Goal: Task Accomplishment & Management: Manage account settings

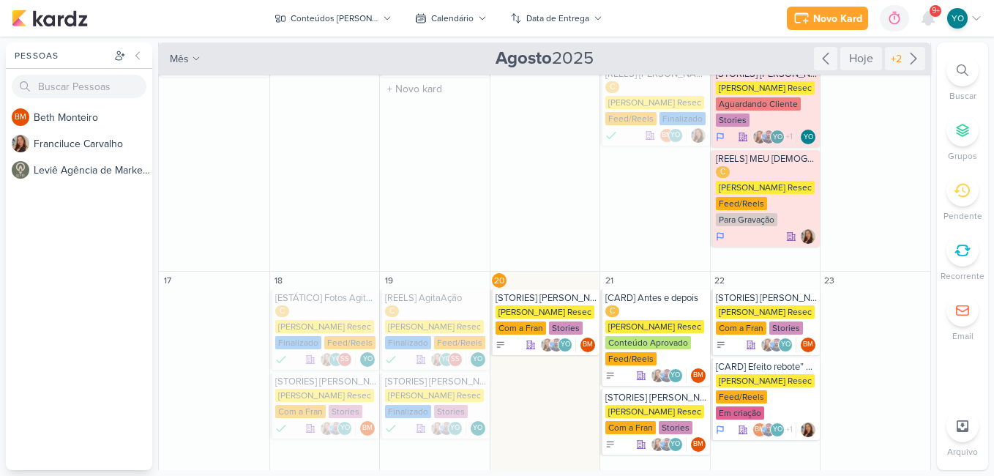
scroll to position [293, 0]
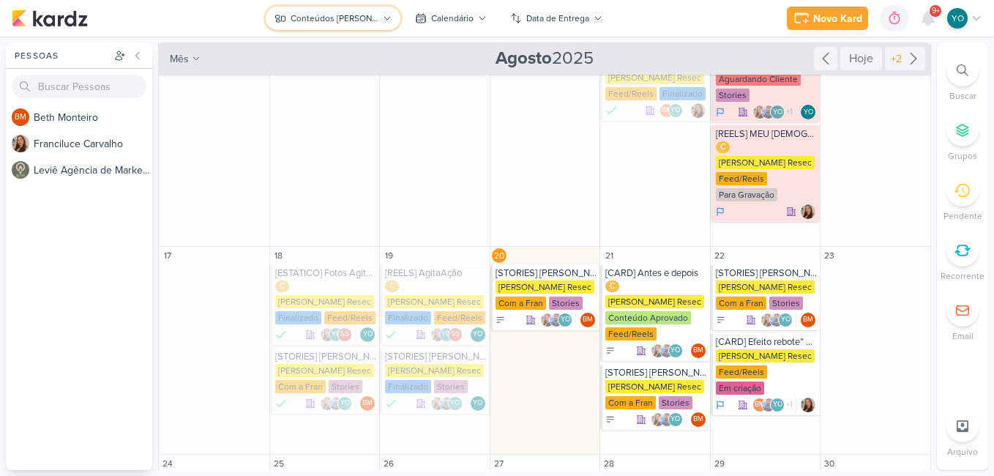
click at [359, 18] on div "Conteúdos [PERSON_NAME]" at bounding box center [335, 18] width 88 height 13
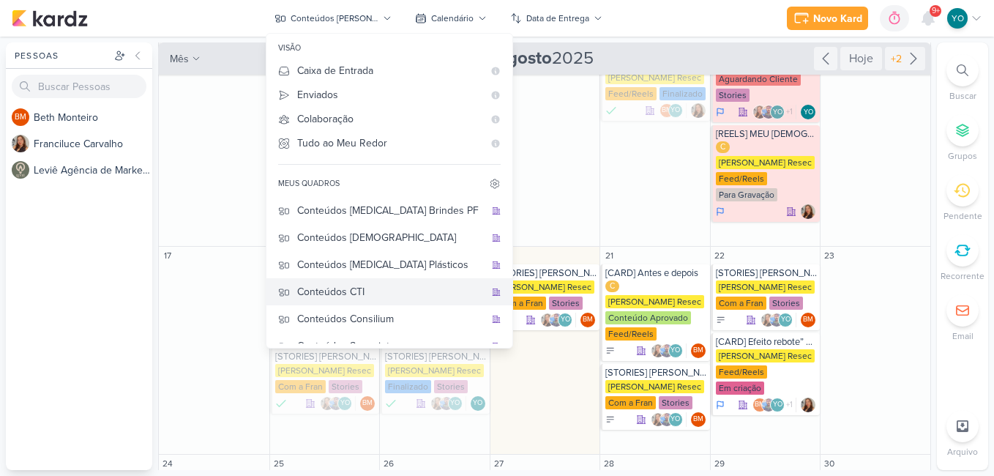
click at [416, 288] on div "Conteúdos CTI" at bounding box center [390, 291] width 187 height 15
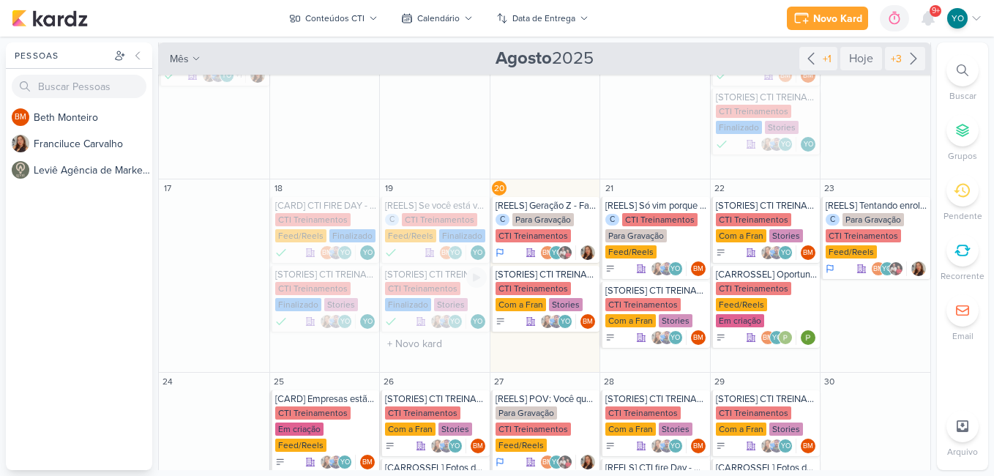
scroll to position [272, 0]
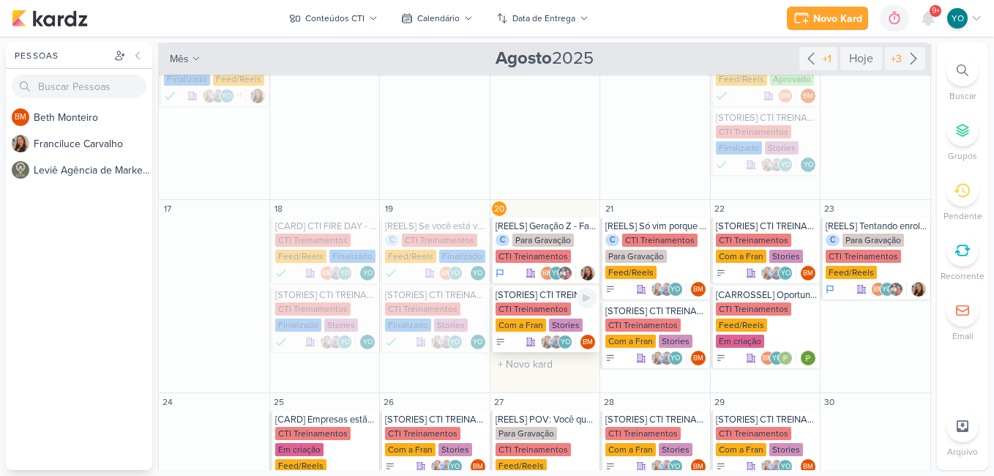
click at [549, 329] on div "Stories" at bounding box center [566, 324] width 34 height 13
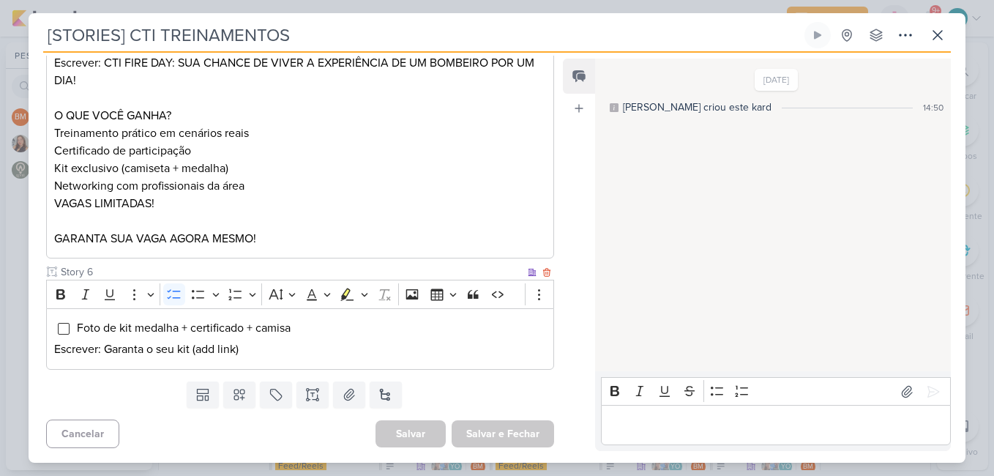
scroll to position [637, 0]
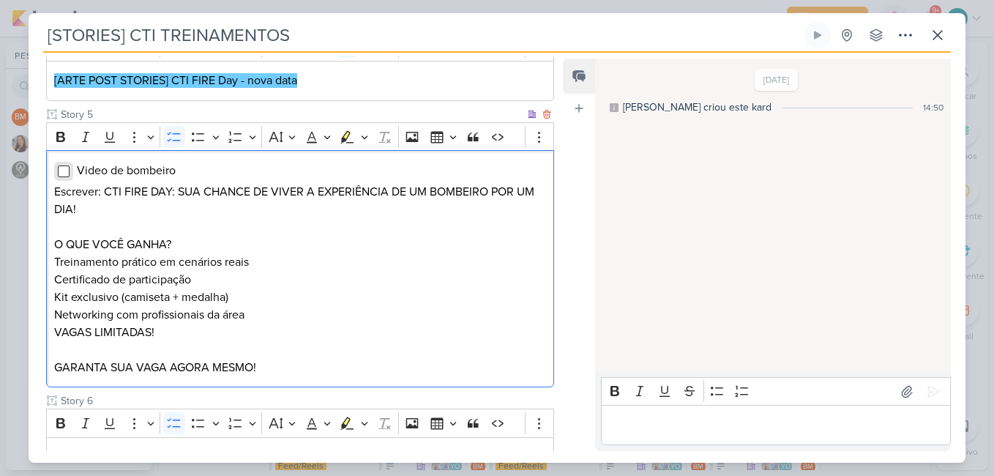
click at [64, 177] on input "Editor editing area: main" at bounding box center [64, 171] width 12 height 12
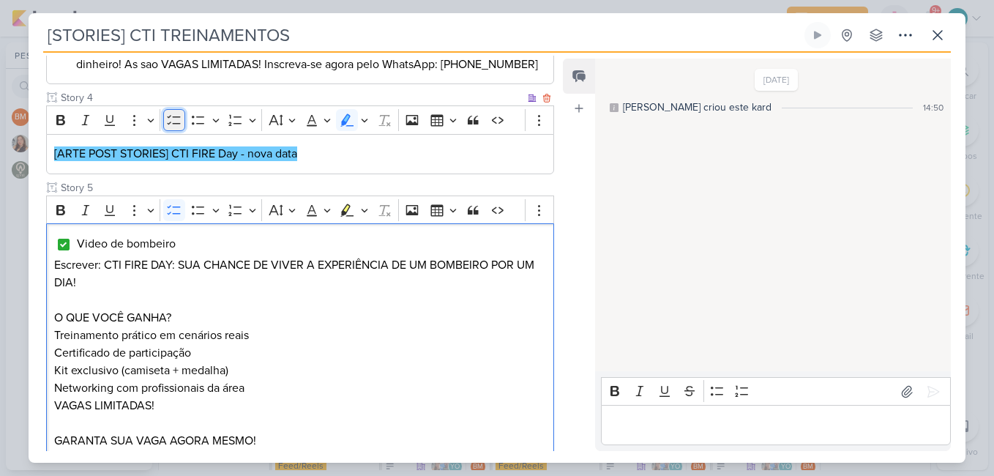
click at [176, 125] on icon "Editor toolbar" at bounding box center [173, 121] width 13 height 10
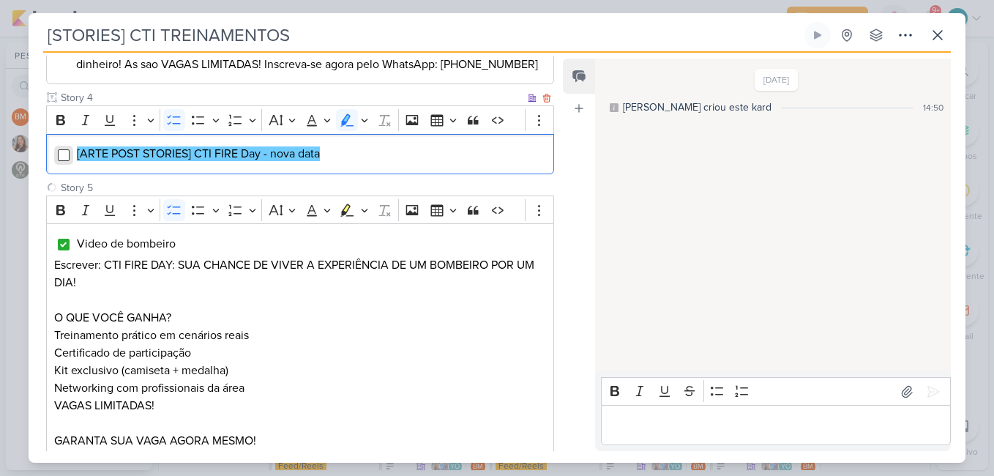
click at [58, 161] on input "Editor editing area: main" at bounding box center [64, 155] width 12 height 12
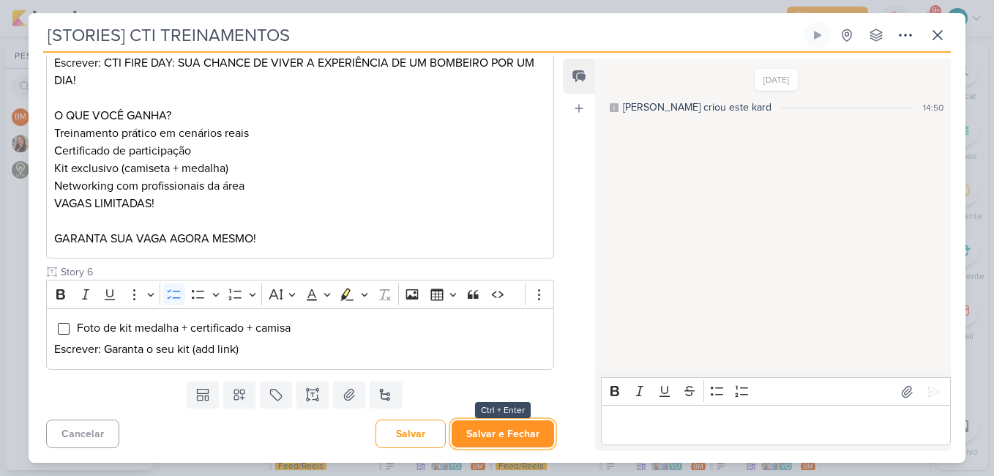
click at [523, 434] on button "Salvar e Fechar" at bounding box center [503, 433] width 103 height 27
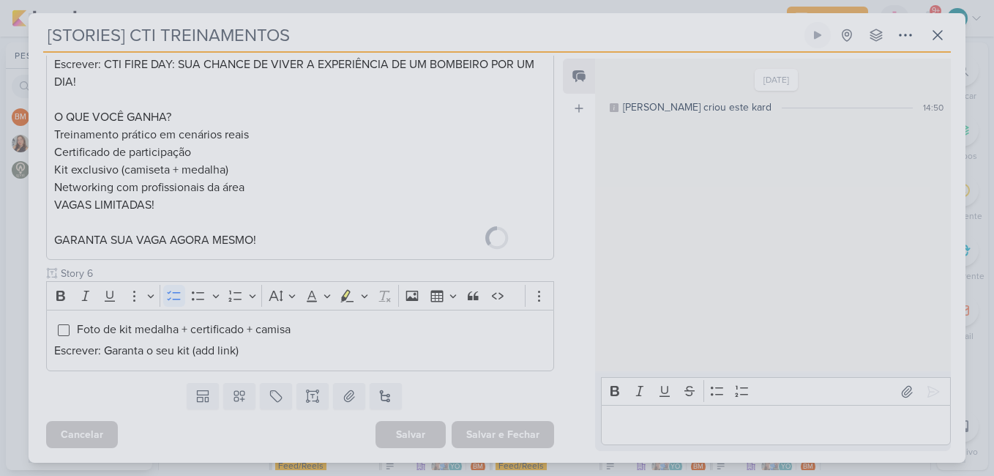
scroll to position [782, 0]
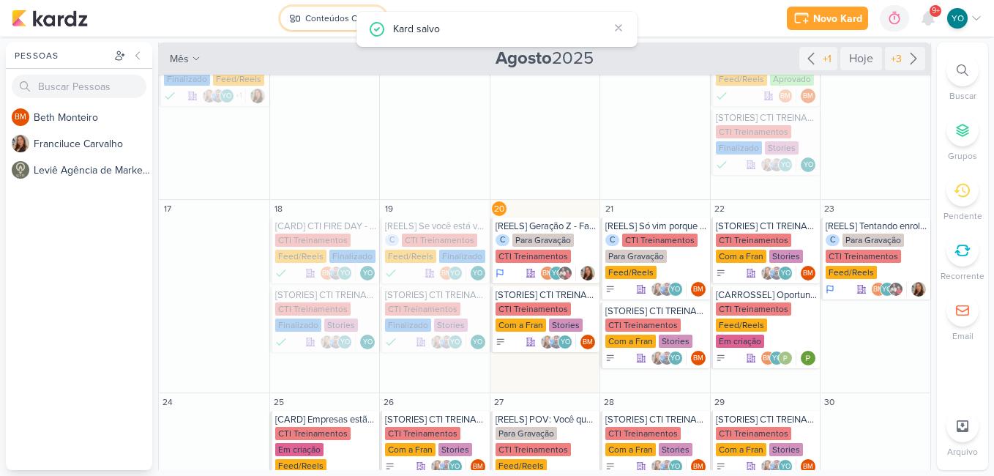
click at [324, 15] on div "Conteúdos CTI" at bounding box center [334, 18] width 59 height 13
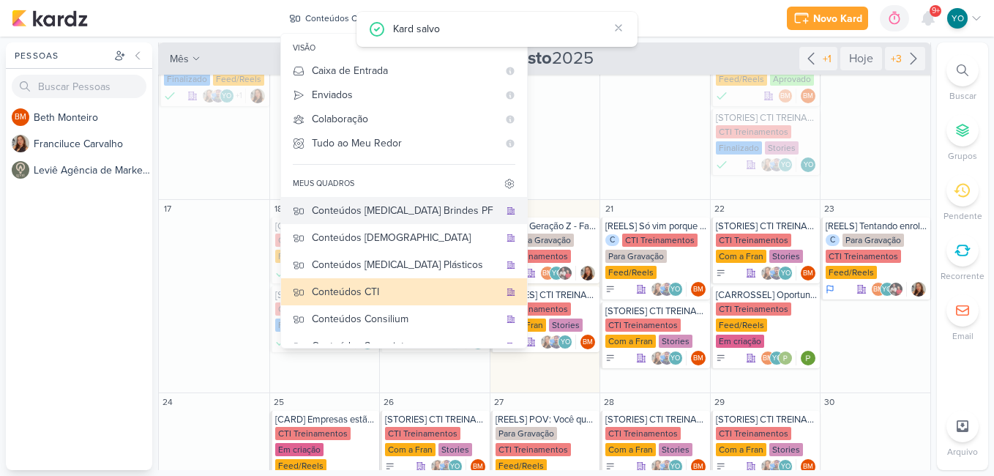
click at [414, 217] on div "Conteúdos [MEDICAL_DATA] Brindes PF" at bounding box center [405, 210] width 187 height 15
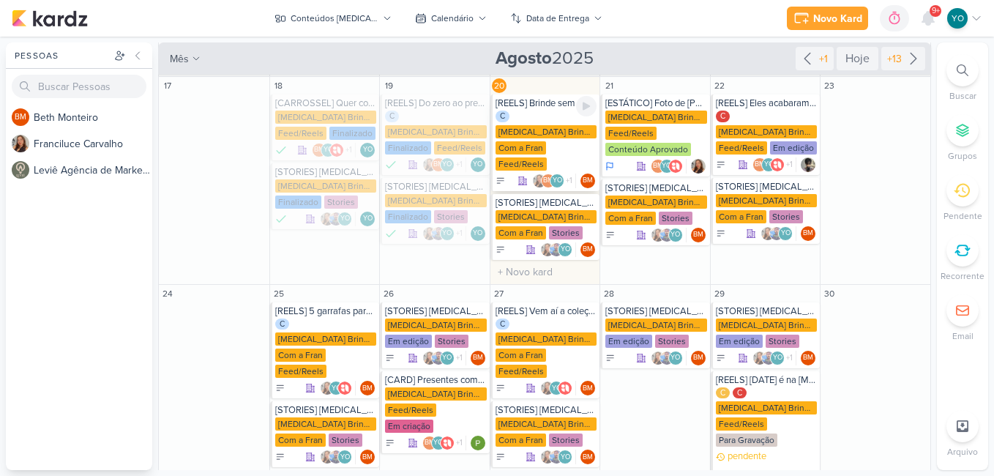
click at [546, 113] on div "C [MEDICAL_DATA] Brindes PF Com a Fran Feed/Reels" at bounding box center [547, 142] width 102 height 62
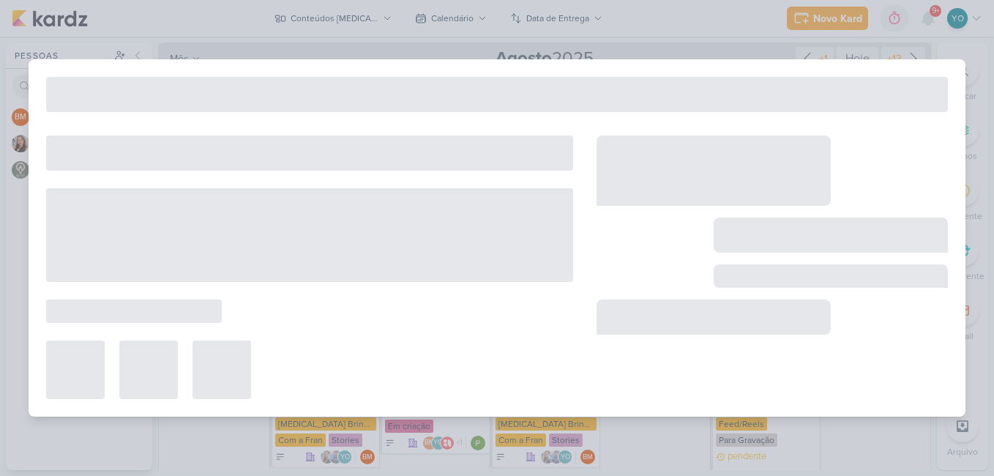
type input "[REELS] Brinde sem personalização x brinde com personalização"
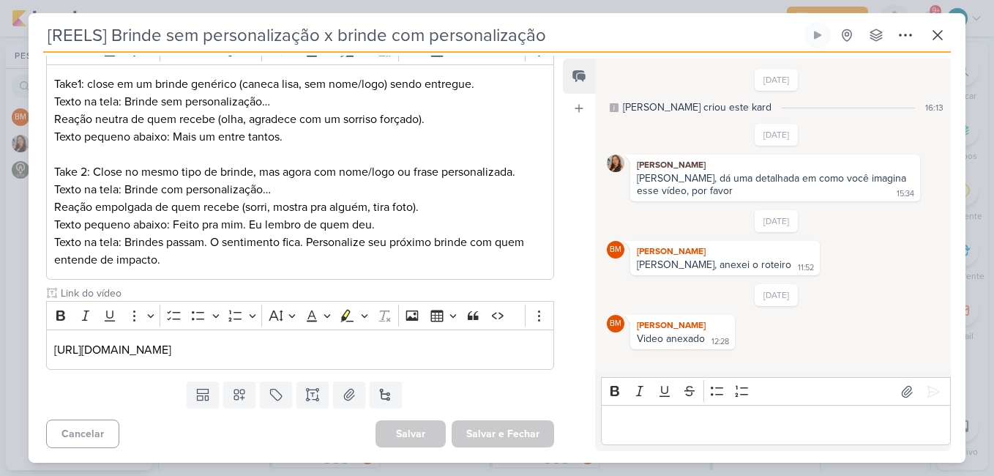
scroll to position [67, 0]
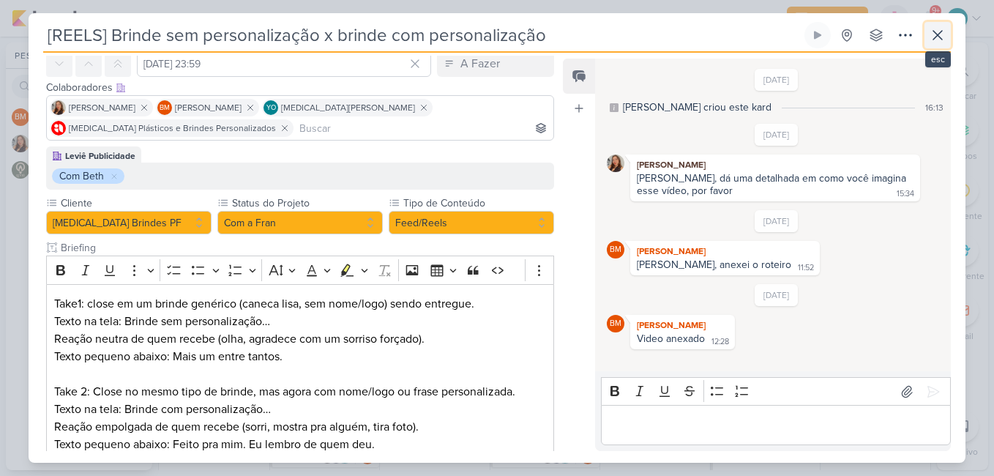
click at [936, 37] on icon at bounding box center [937, 35] width 9 height 9
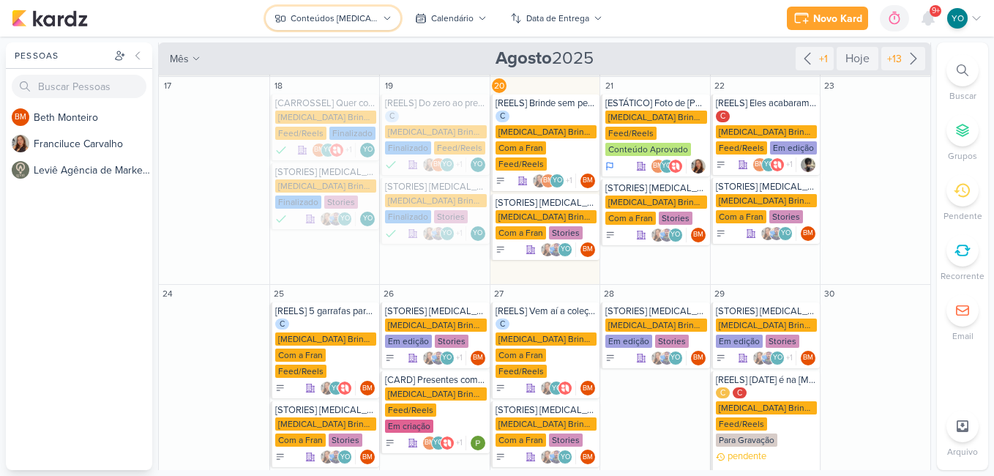
click at [380, 19] on button "Conteúdos [MEDICAL_DATA] Brindes PF" at bounding box center [333, 18] width 135 height 23
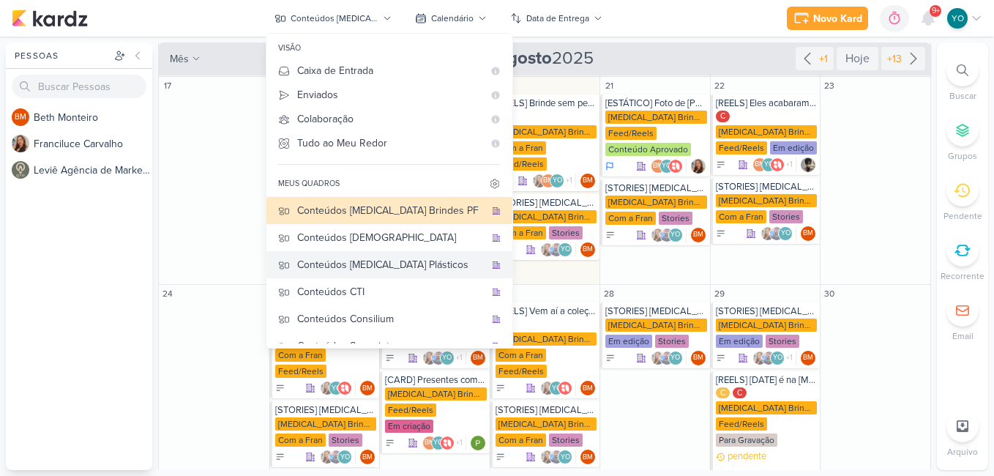
click at [403, 273] on button "Conteúdos [MEDICAL_DATA] Plásticos" at bounding box center [390, 264] width 246 height 27
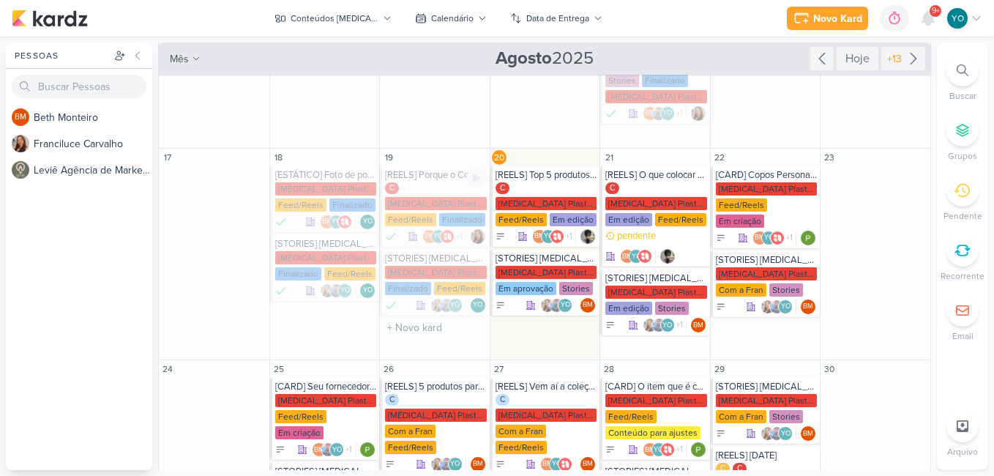
scroll to position [206, 0]
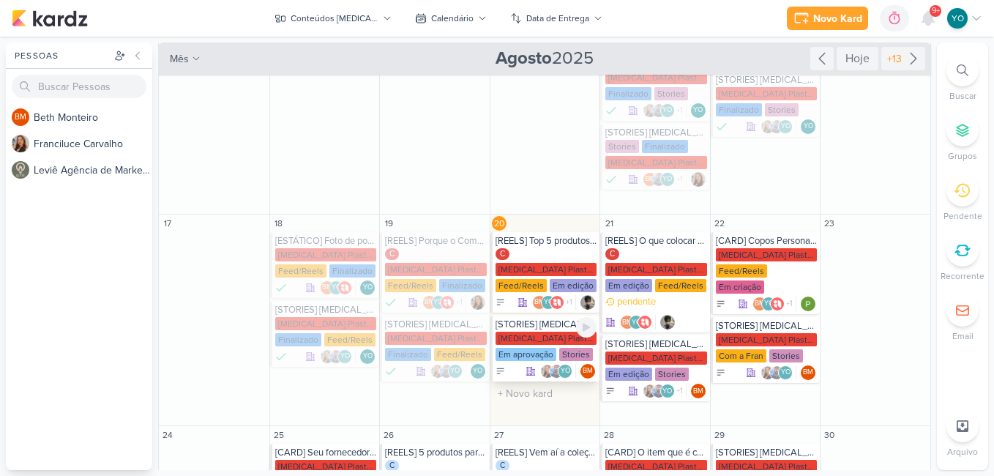
click at [546, 348] on div "Em aprovação" at bounding box center [526, 354] width 61 height 13
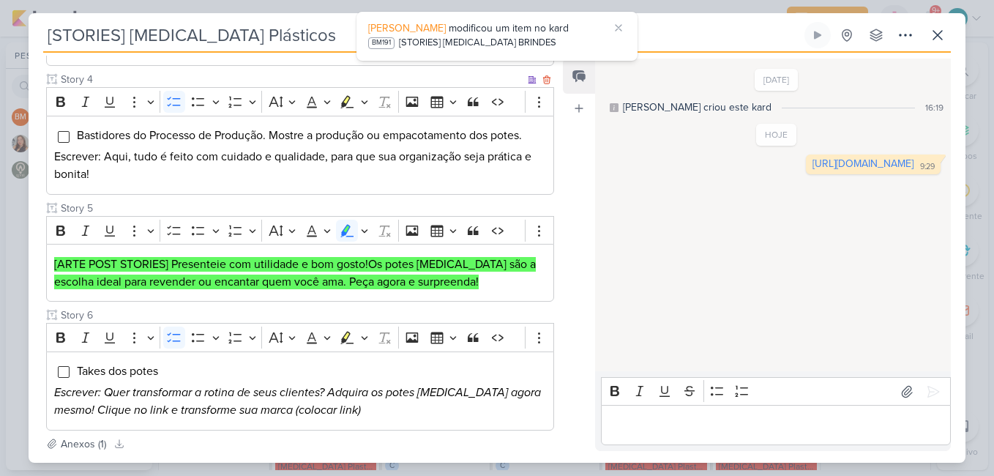
scroll to position [422, 0]
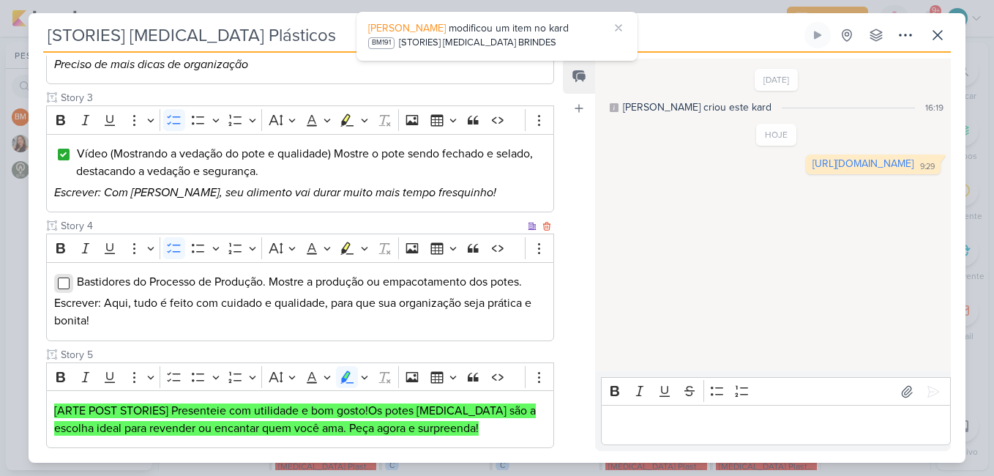
click at [64, 285] on input "Editor editing area: main" at bounding box center [64, 283] width 12 height 12
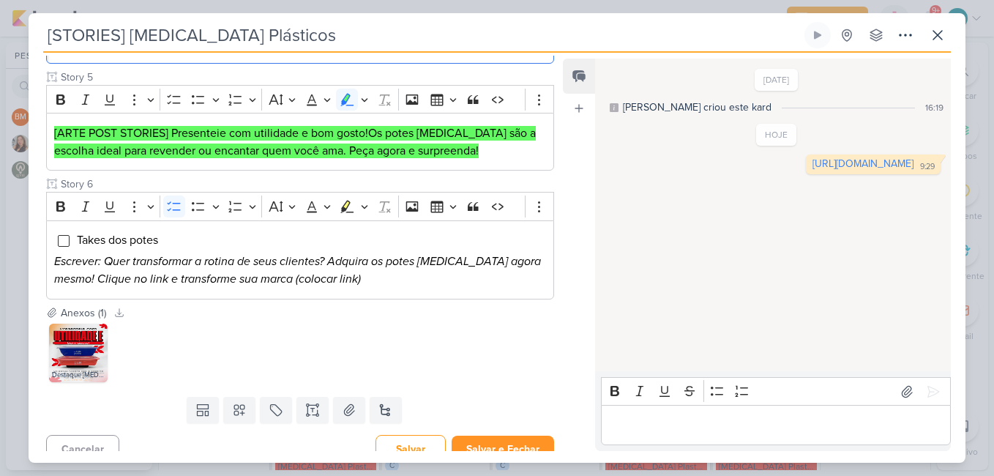
scroll to position [715, 0]
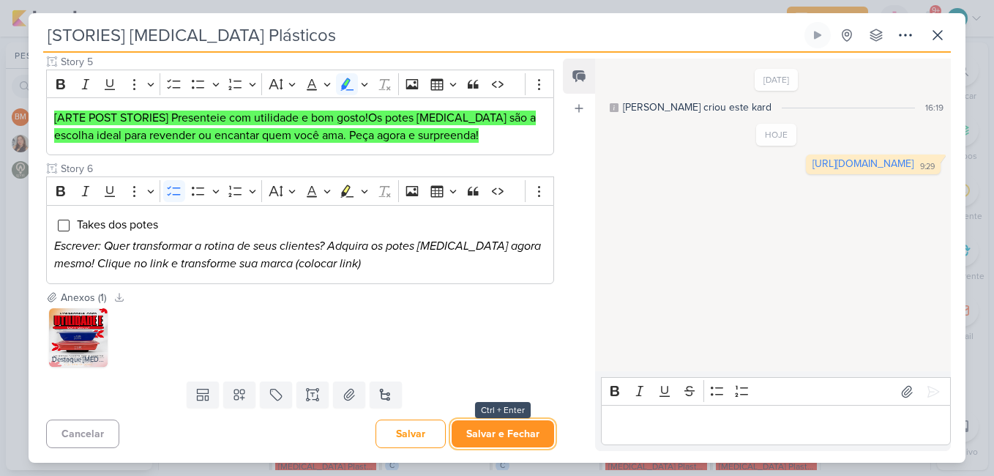
click at [514, 428] on button "Salvar e Fechar" at bounding box center [503, 433] width 103 height 27
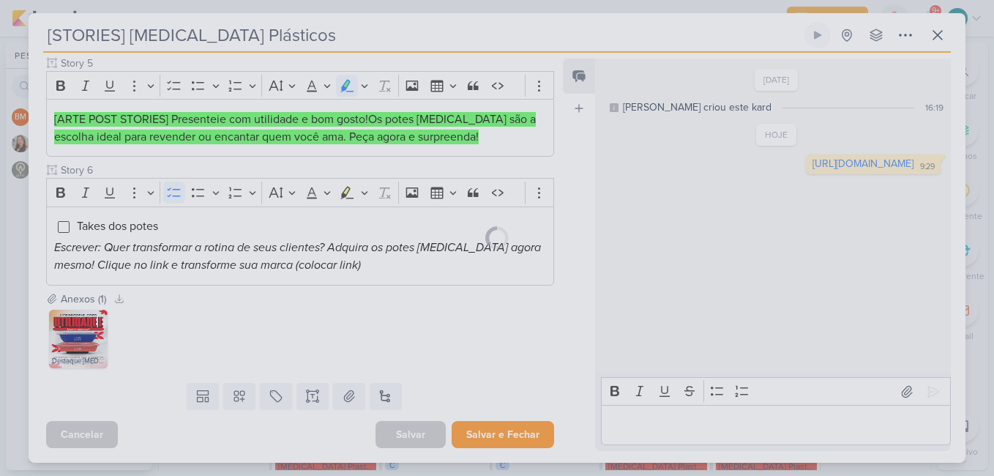
scroll to position [713, 0]
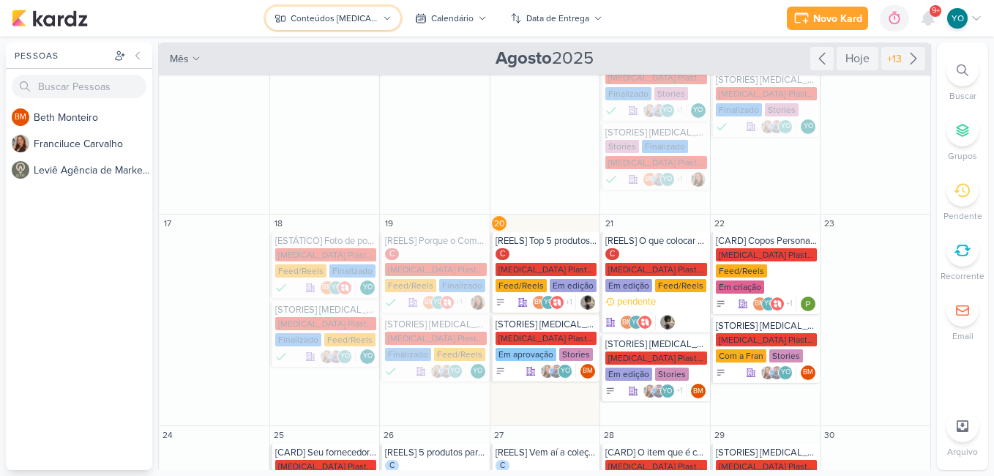
click at [347, 12] on div "Conteúdos [MEDICAL_DATA] Plásticos" at bounding box center [335, 18] width 88 height 13
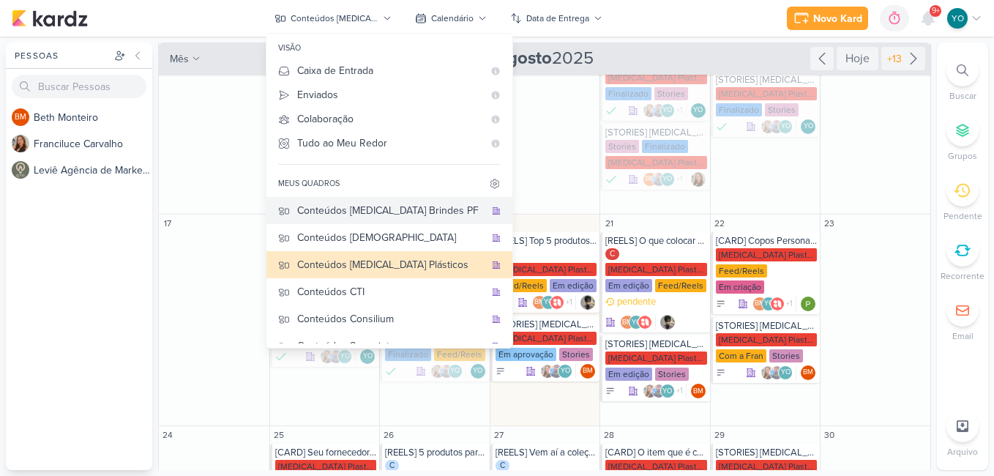
click at [379, 209] on div "Conteúdos [MEDICAL_DATA] Brindes PF" at bounding box center [390, 210] width 187 height 15
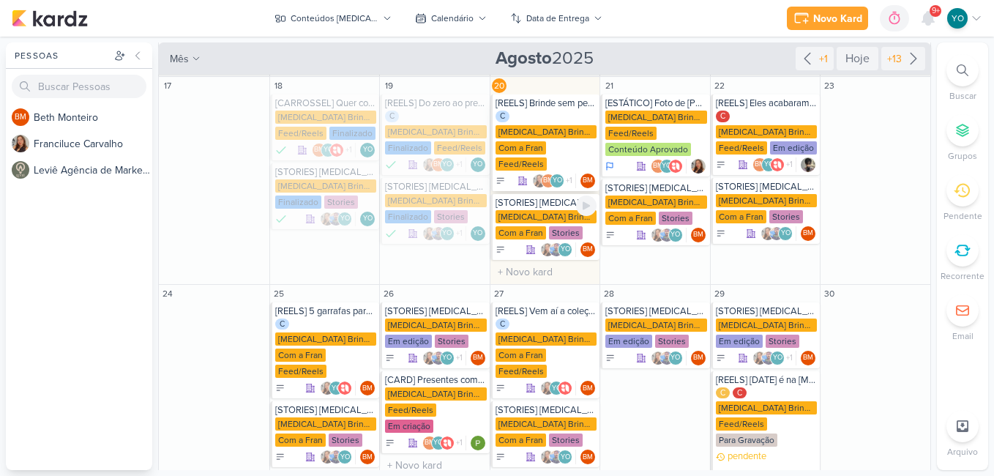
scroll to position [126, 0]
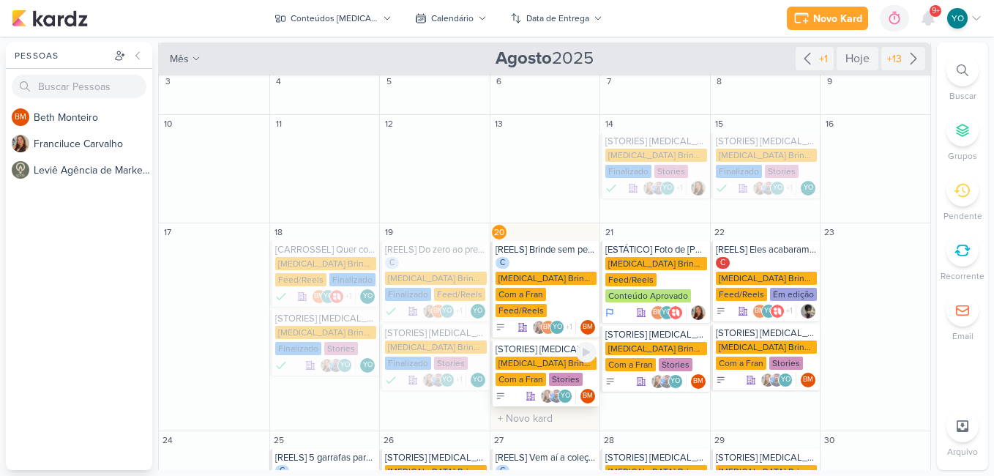
click at [552, 373] on div "Stories" at bounding box center [566, 379] width 34 height 13
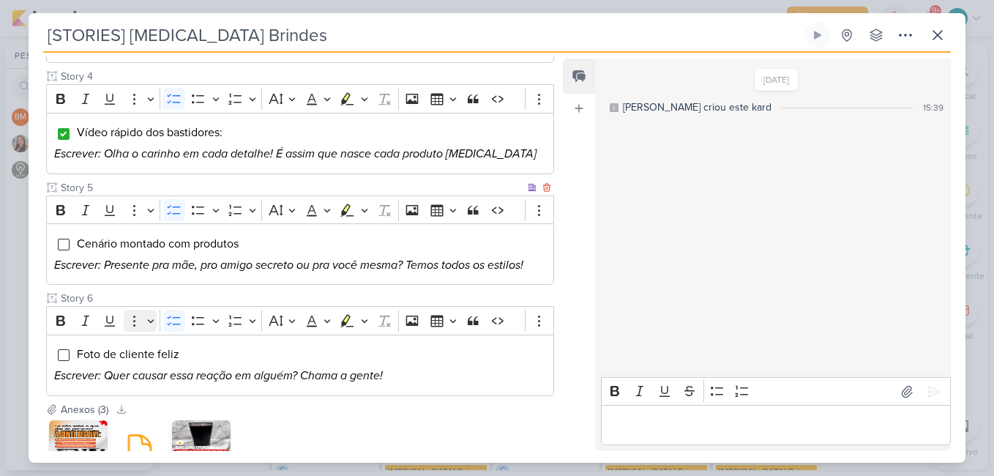
scroll to position [587, 0]
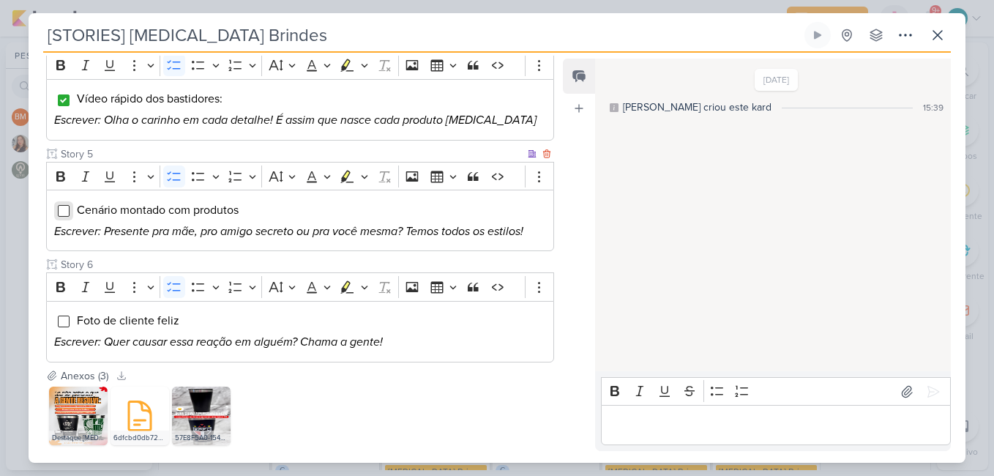
click at [65, 208] on input "Editor editing area: main" at bounding box center [64, 211] width 12 height 12
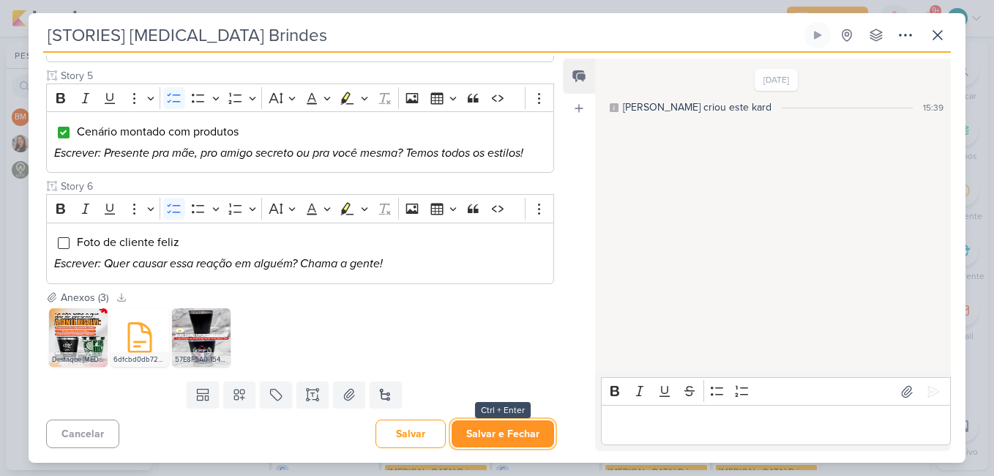
click at [515, 429] on button "Salvar e Fechar" at bounding box center [503, 433] width 103 height 27
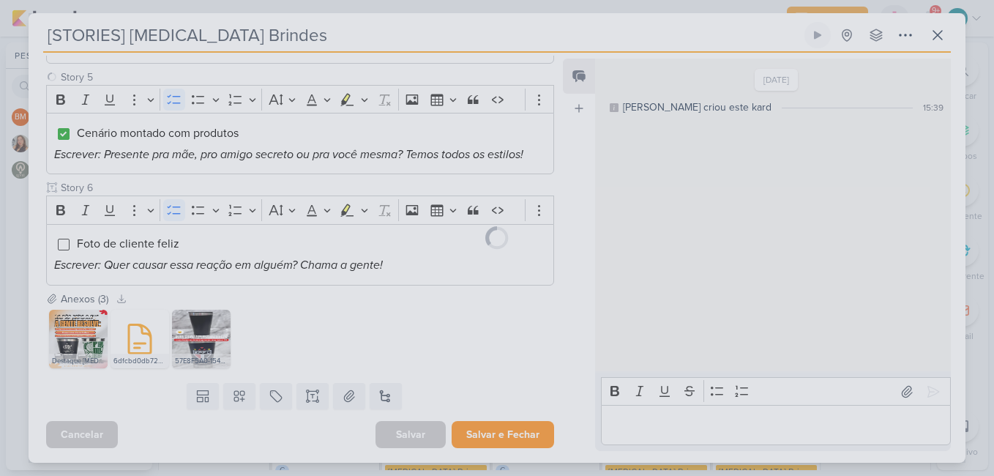
scroll to position [664, 0]
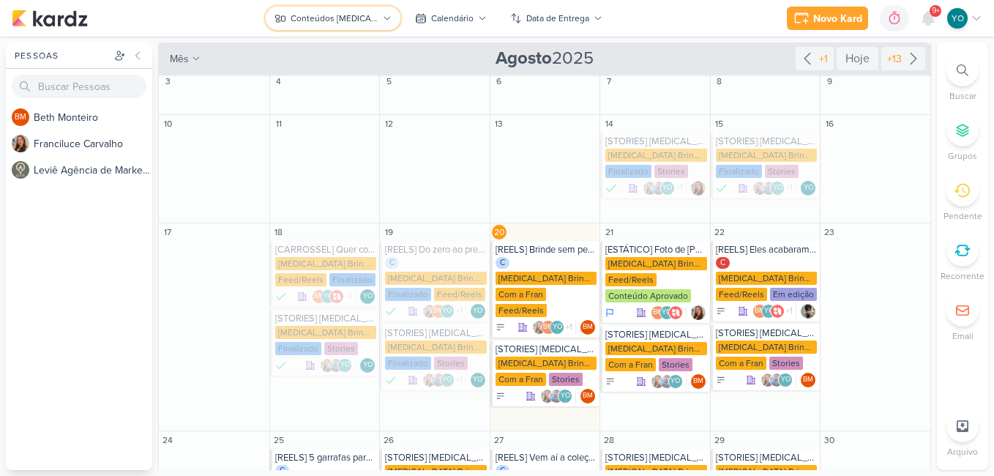
click at [360, 29] on button "Conteúdos [MEDICAL_DATA] Brindes PF" at bounding box center [333, 18] width 135 height 23
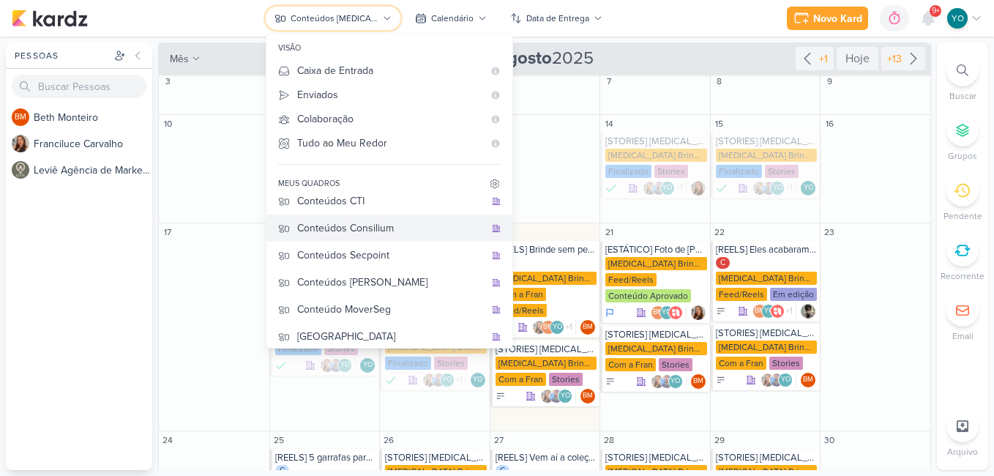
scroll to position [97, 0]
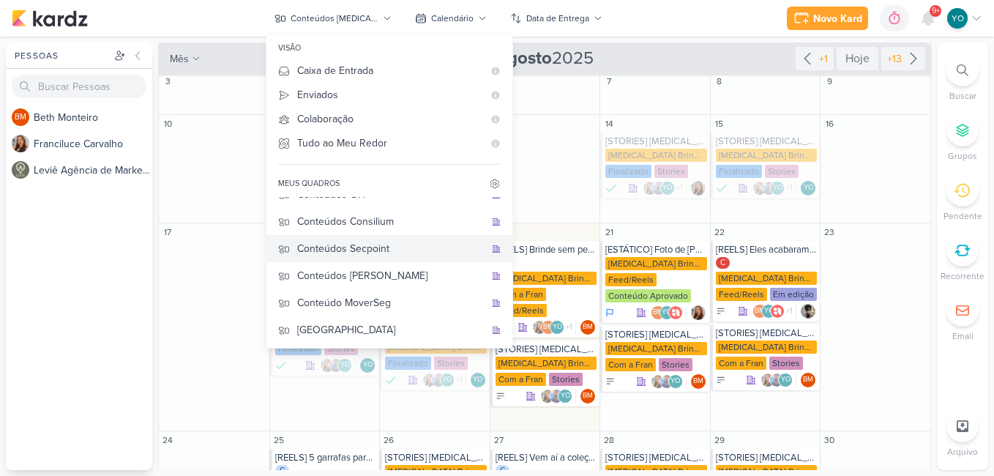
click at [398, 243] on div "Conteúdos Secpoint" at bounding box center [390, 248] width 187 height 15
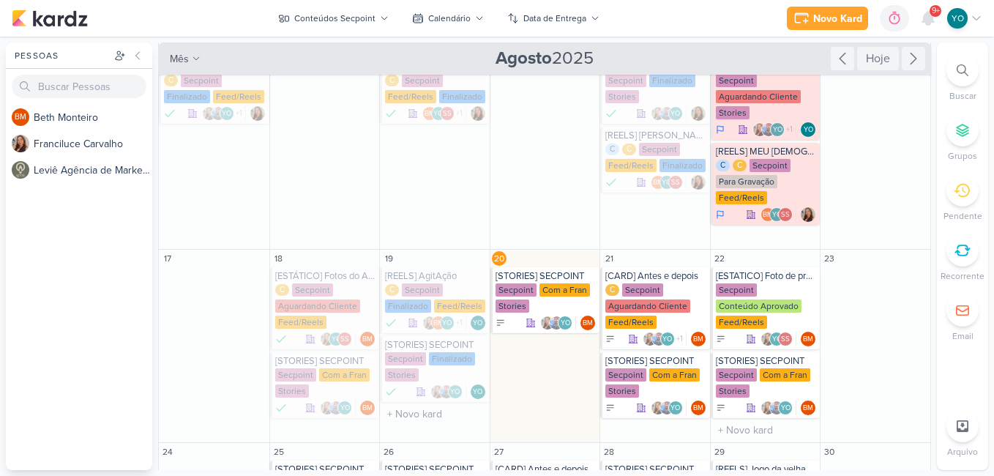
scroll to position [272, 0]
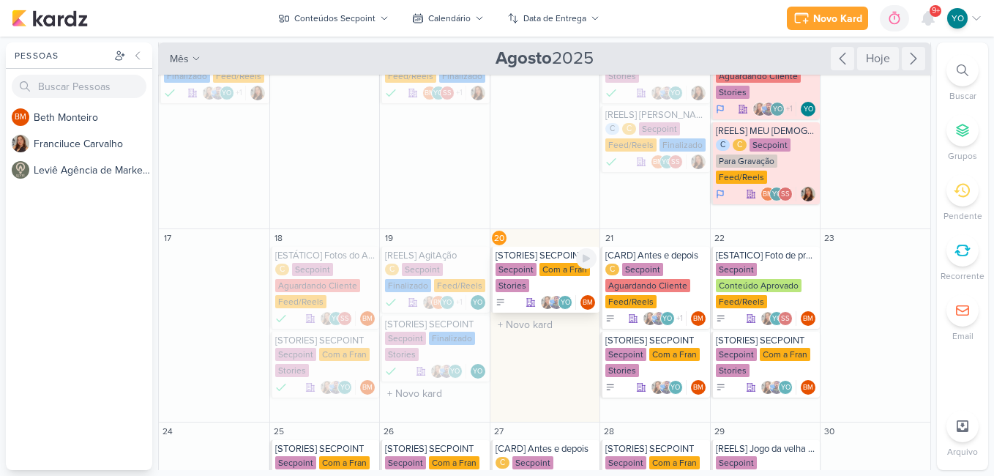
click at [543, 264] on div "Com a Fran" at bounding box center [565, 269] width 51 height 13
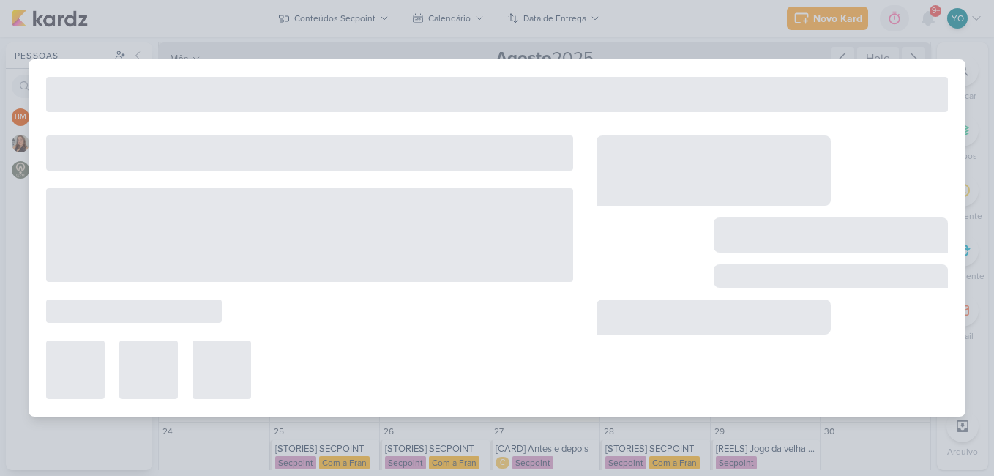
type input "[STORIES] SECPOINT"
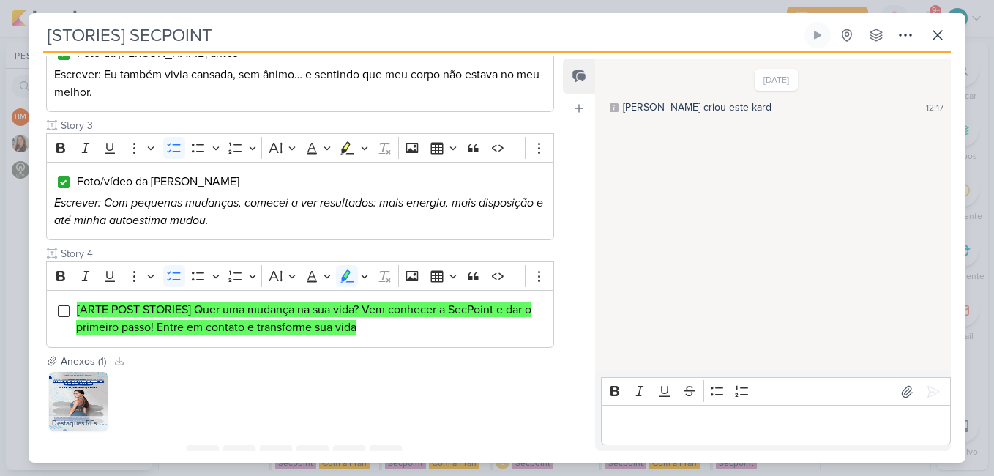
scroll to position [422, 0]
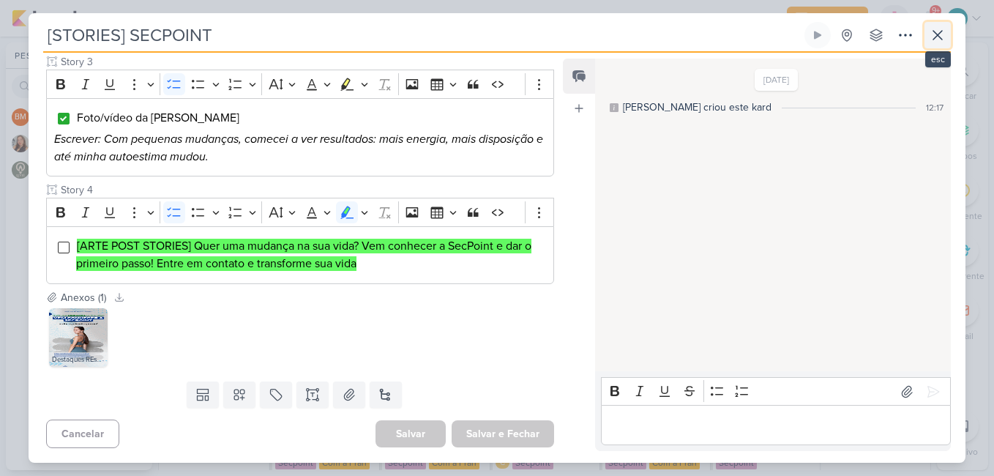
click at [942, 38] on icon at bounding box center [938, 35] width 18 height 18
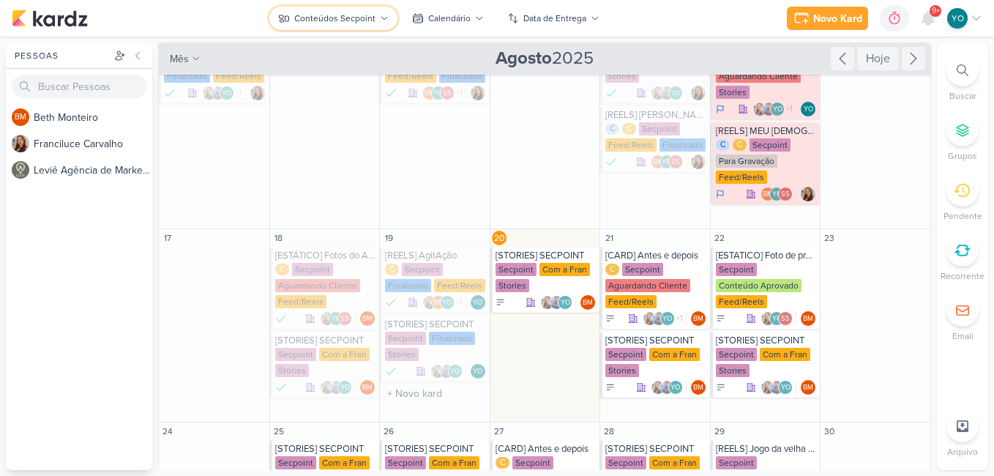
click at [306, 18] on div "Conteúdos Secpoint" at bounding box center [334, 18] width 81 height 13
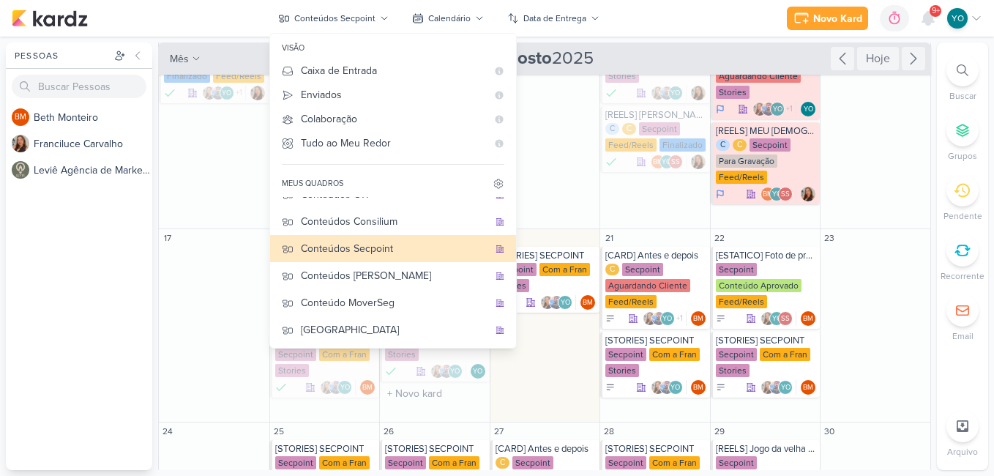
drag, startPoint x: 412, startPoint y: 335, endPoint x: 376, endPoint y: 184, distance: 155.2
click at [376, 184] on div "meus quadros" at bounding box center [393, 184] width 246 height 26
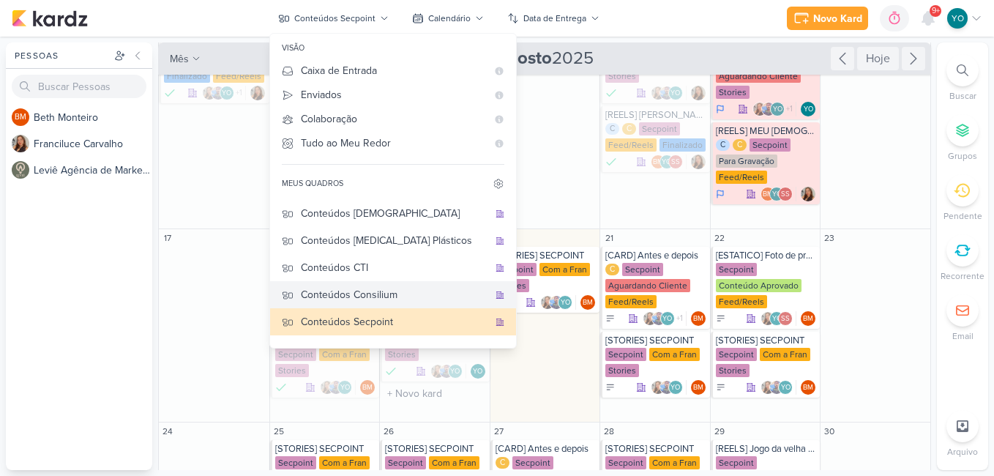
click at [410, 296] on div "Conteúdos Consilium" at bounding box center [394, 294] width 187 height 15
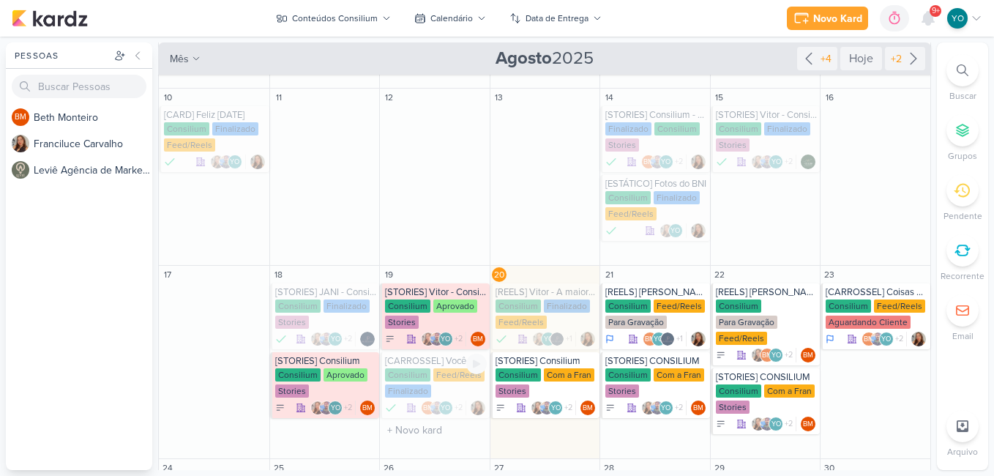
scroll to position [341, 0]
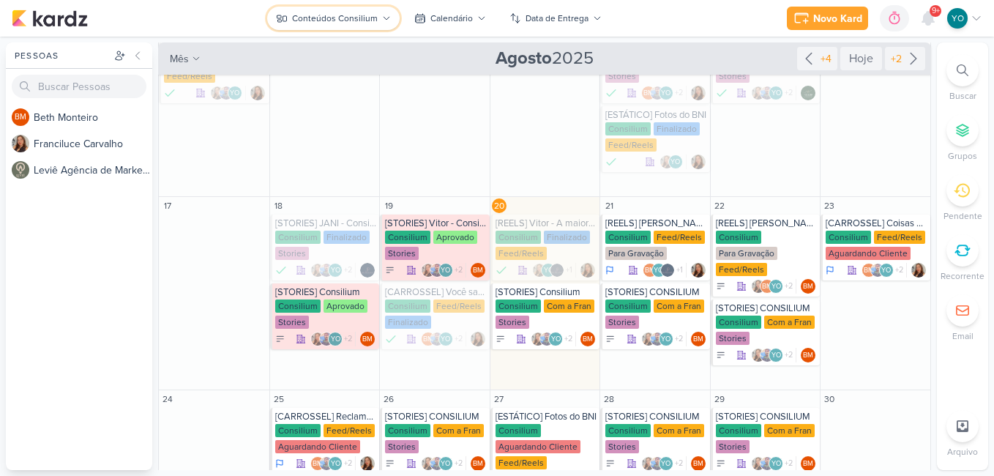
click at [350, 25] on button "Conteúdos Consilium" at bounding box center [333, 18] width 133 height 23
click at [320, 28] on button "Conteúdos Consilium" at bounding box center [333, 18] width 133 height 23
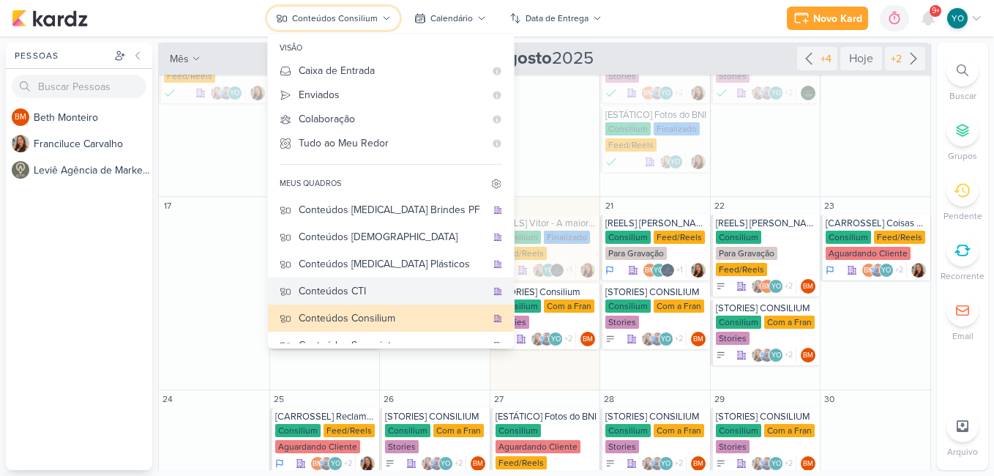
scroll to position [0, 0]
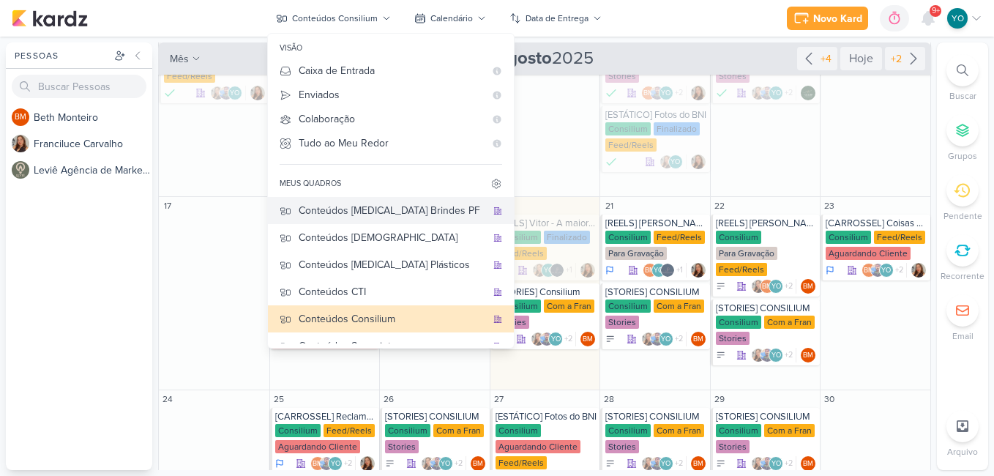
click at [392, 207] on div "Conteúdos [MEDICAL_DATA] Brindes PF" at bounding box center [392, 210] width 187 height 15
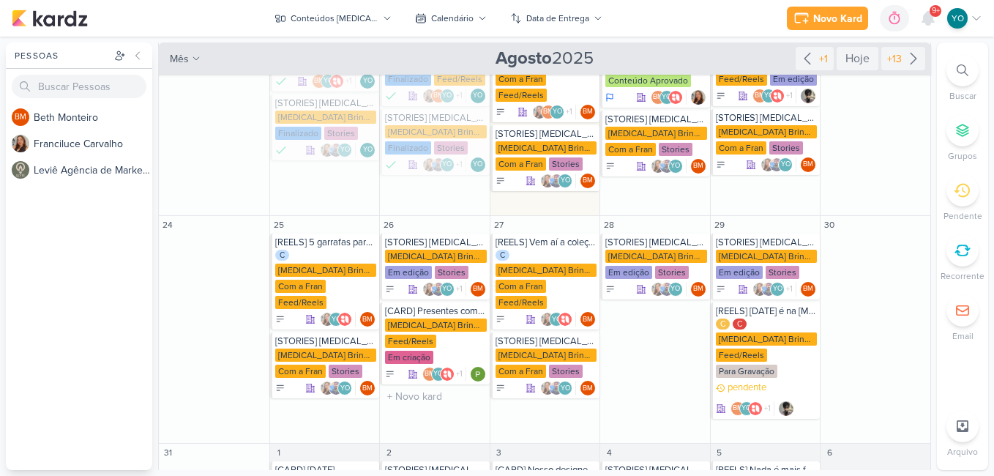
scroll to position [206, 0]
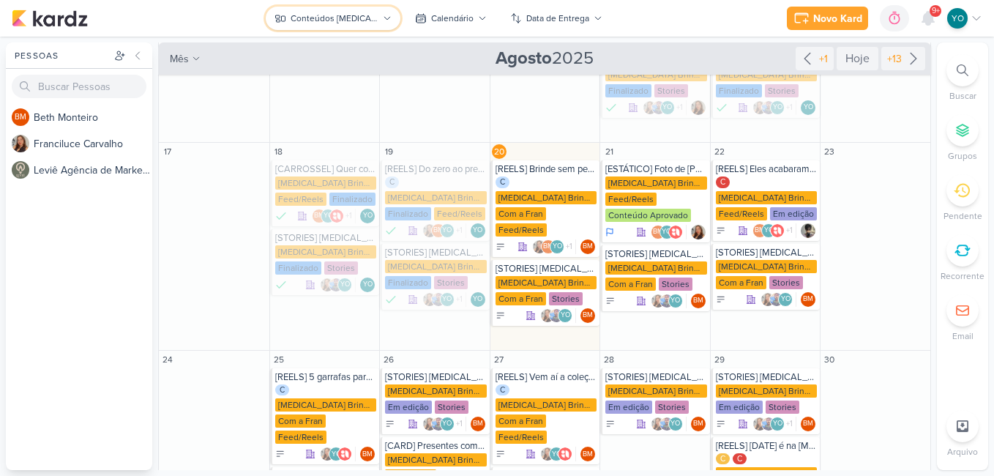
click at [337, 15] on div "Conteúdos [MEDICAL_DATA] Brindes PF" at bounding box center [335, 18] width 88 height 13
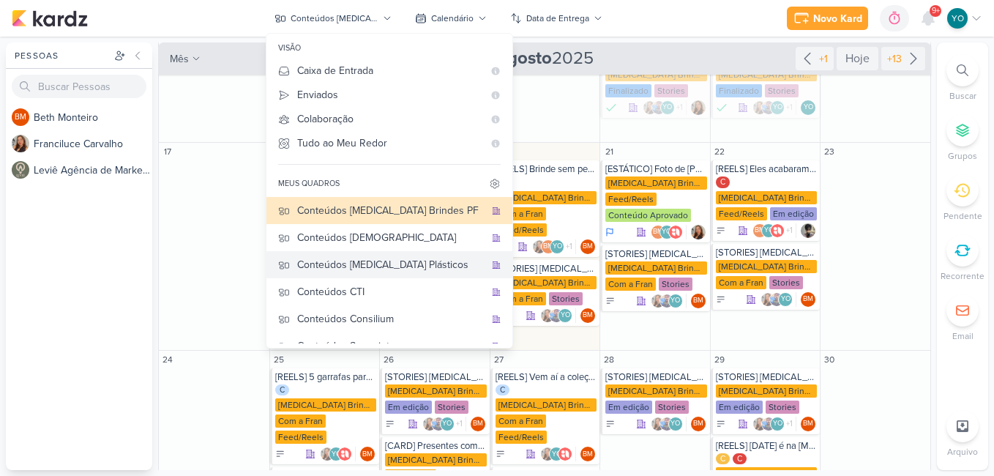
click at [432, 265] on div "Conteúdos [MEDICAL_DATA] Plásticos" at bounding box center [390, 264] width 187 height 15
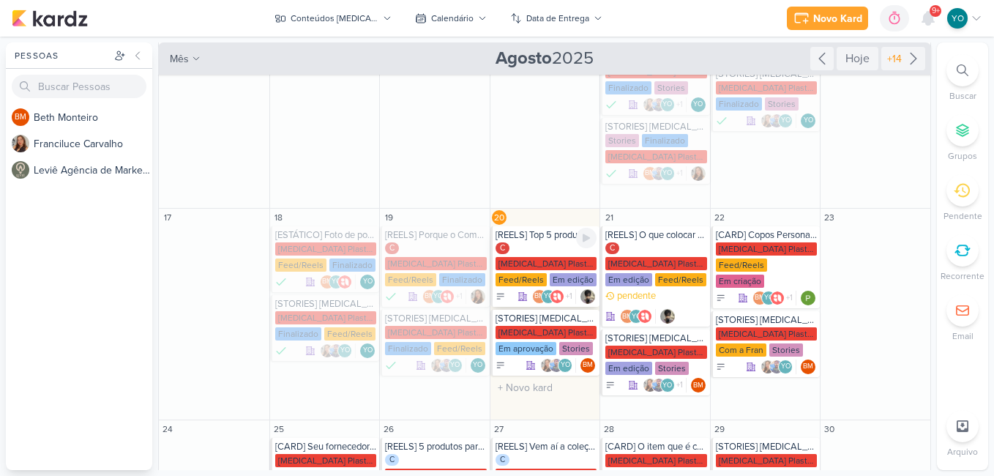
scroll to position [287, 0]
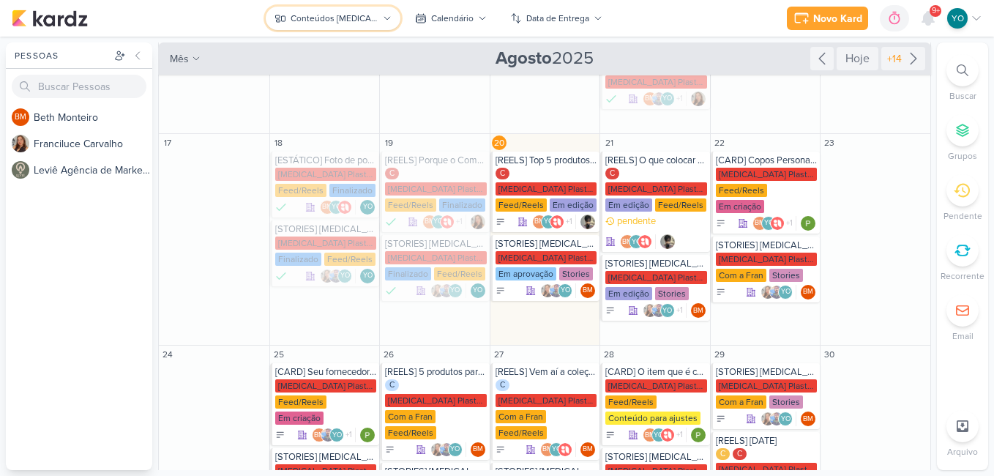
click at [362, 11] on button "Conteúdos [MEDICAL_DATA] Plásticos" at bounding box center [333, 18] width 135 height 23
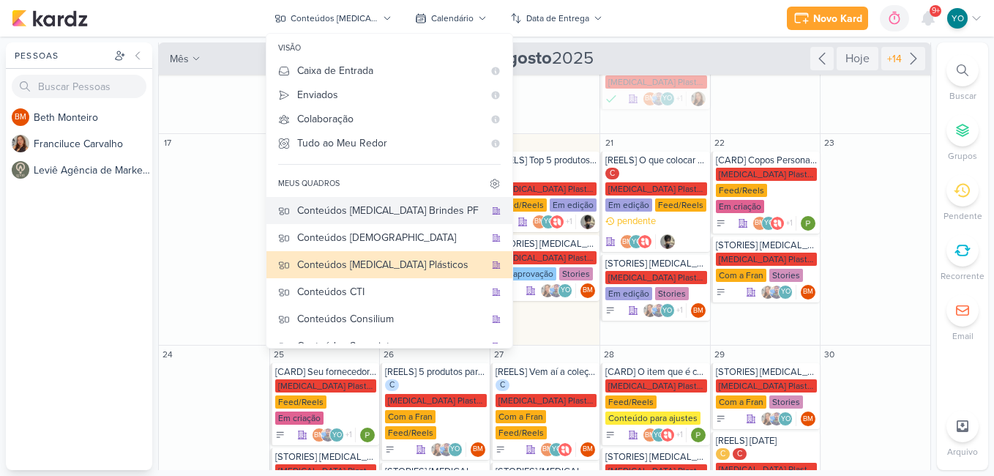
click at [349, 210] on div "Conteúdos [MEDICAL_DATA] Brindes PF" at bounding box center [390, 210] width 187 height 15
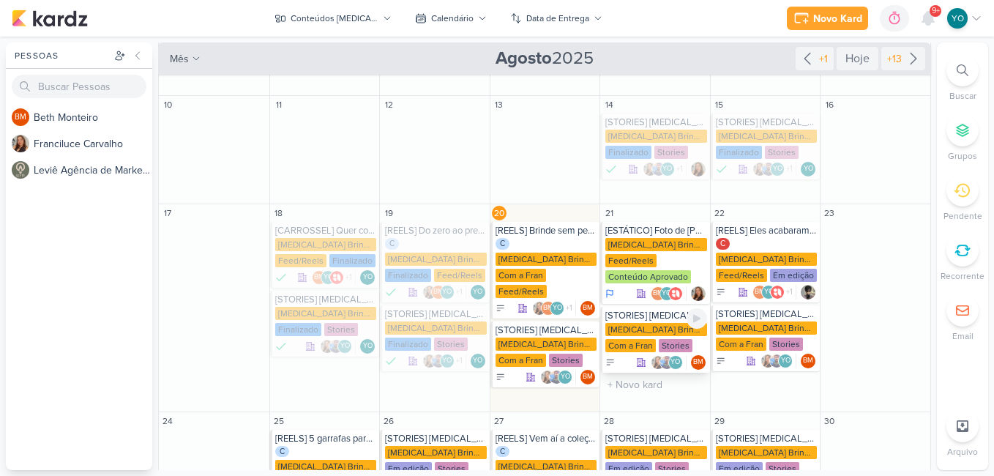
scroll to position [133, 0]
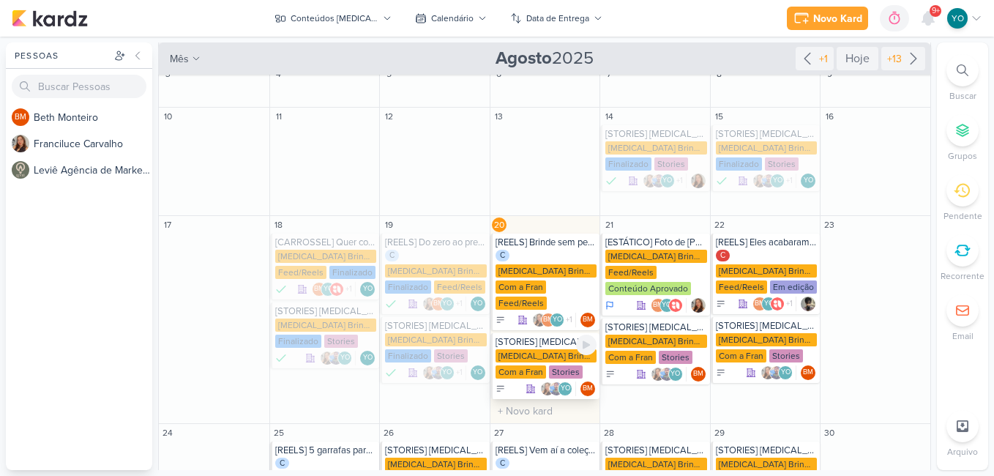
click at [547, 349] on div "[MEDICAL_DATA] Brindes PF" at bounding box center [547, 355] width 102 height 13
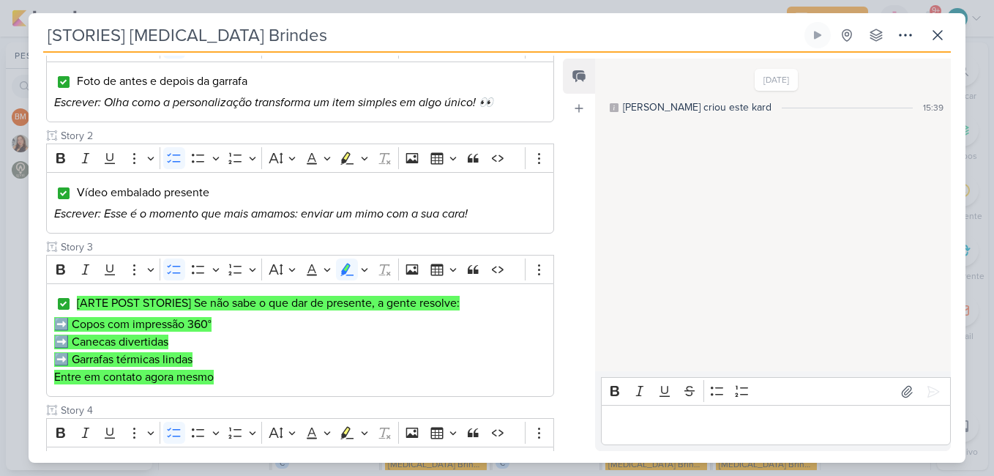
scroll to position [0, 0]
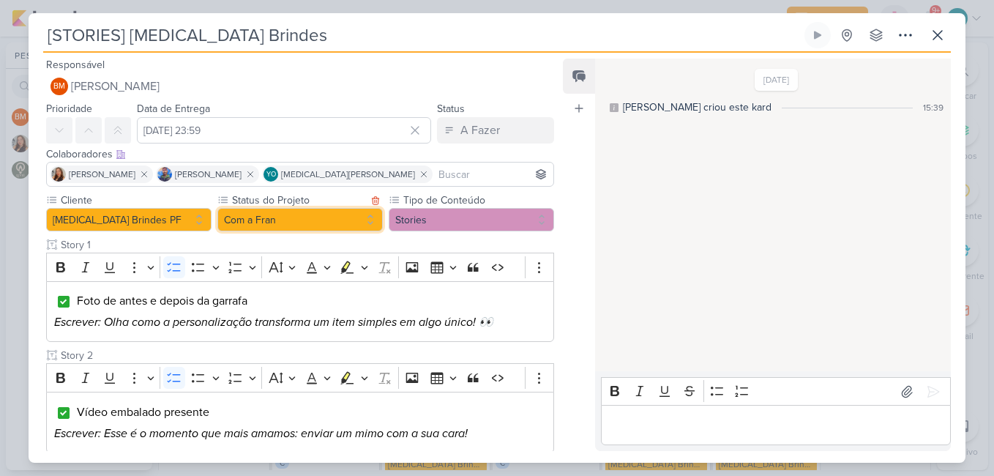
click at [327, 212] on button "Com a Fran" at bounding box center [299, 219] width 165 height 23
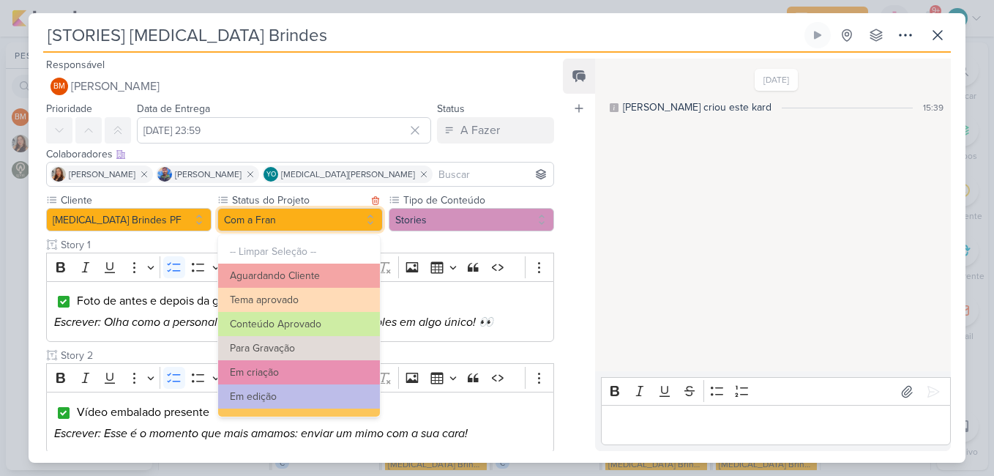
scroll to position [165, 0]
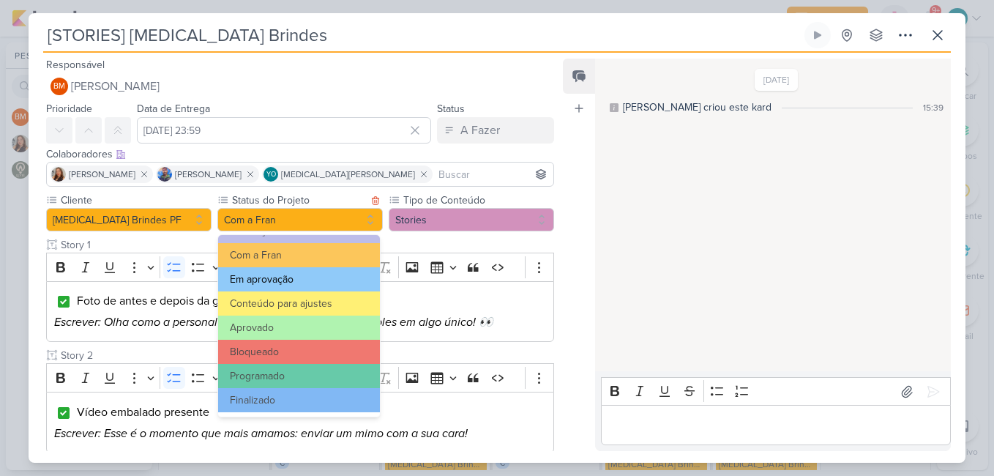
click at [296, 275] on button "Em aprovação" at bounding box center [299, 279] width 162 height 24
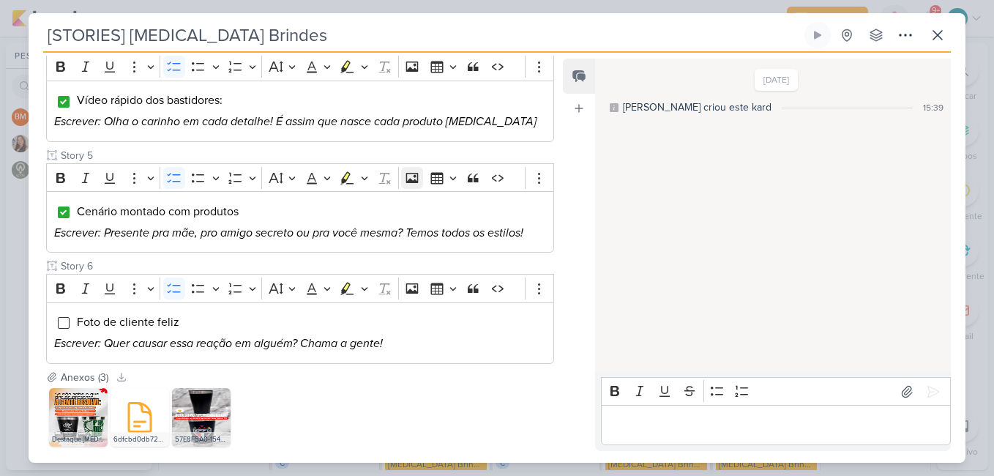
scroll to position [666, 0]
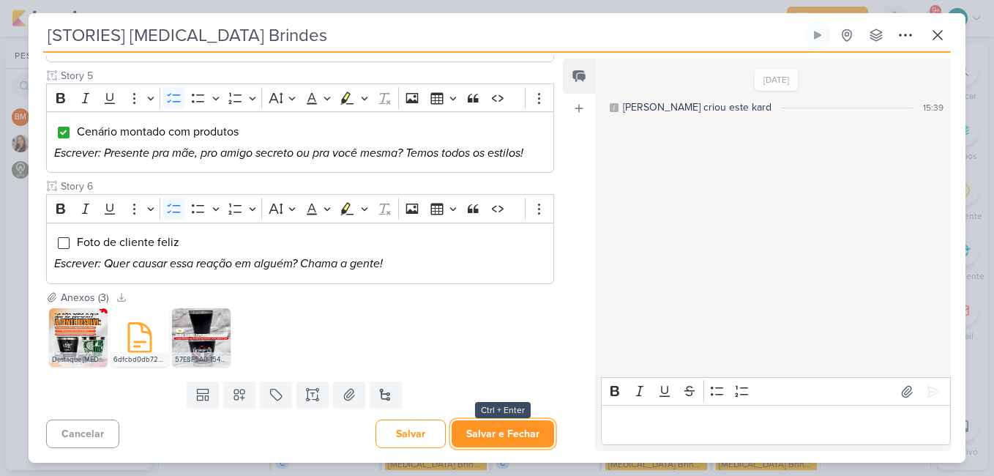
click at [521, 429] on button "Salvar e Fechar" at bounding box center [503, 433] width 103 height 27
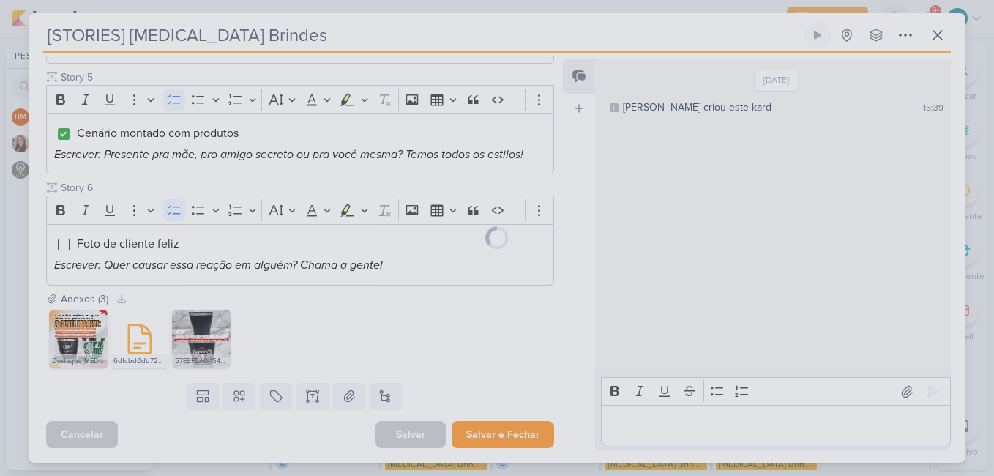
scroll to position [664, 0]
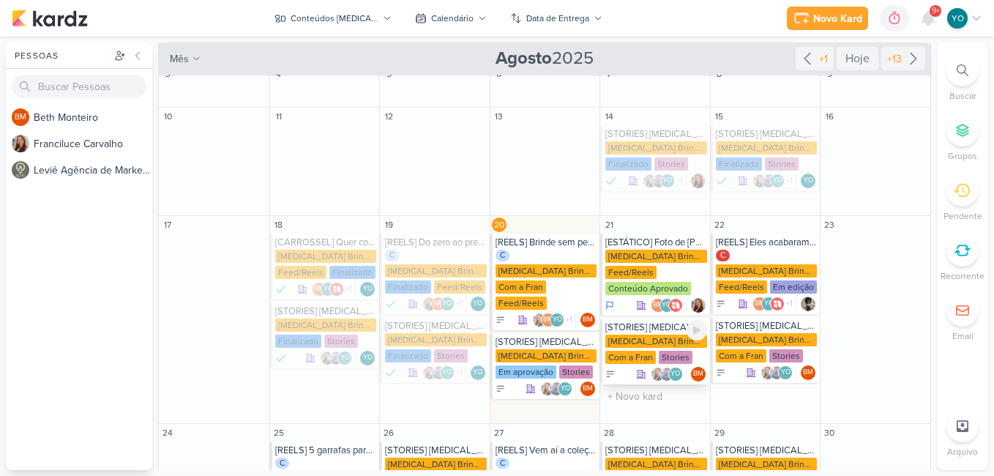
click at [657, 335] on div "[MEDICAL_DATA] Brindes PF Com a Fran Stories" at bounding box center [656, 350] width 102 height 31
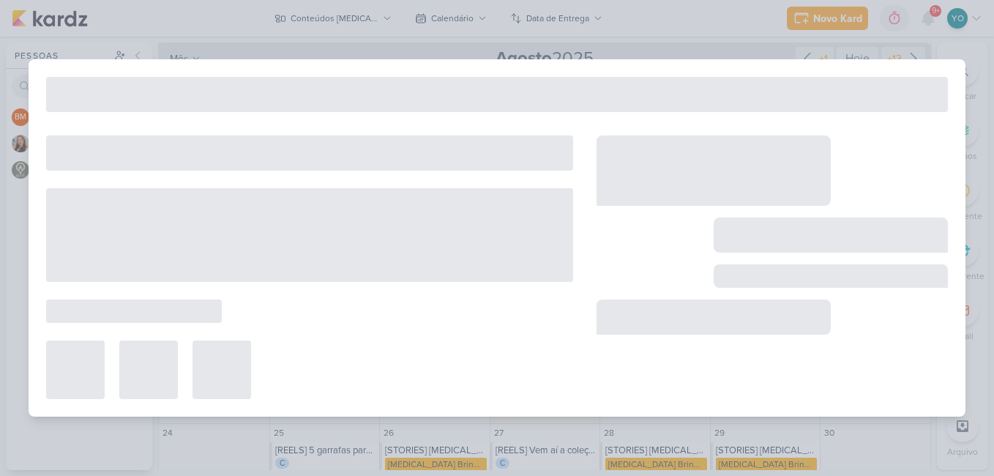
type input "[DATE] 23:59"
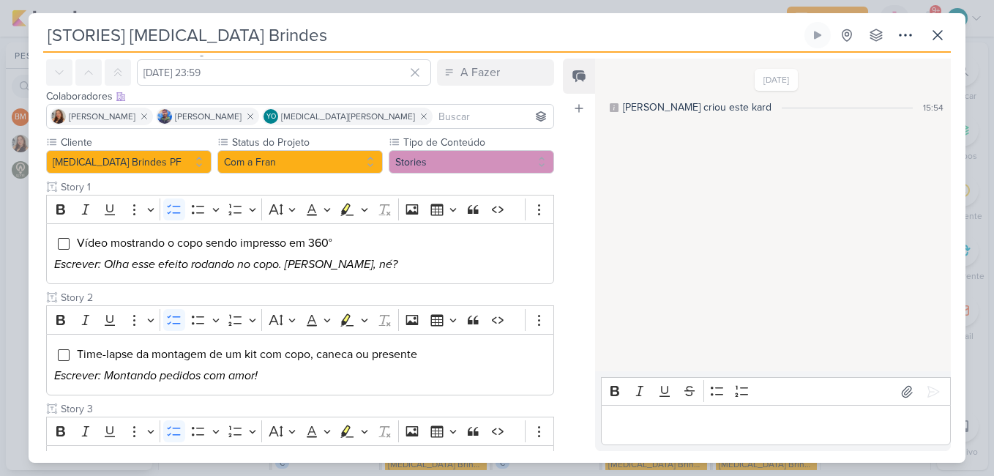
scroll to position [146, 0]
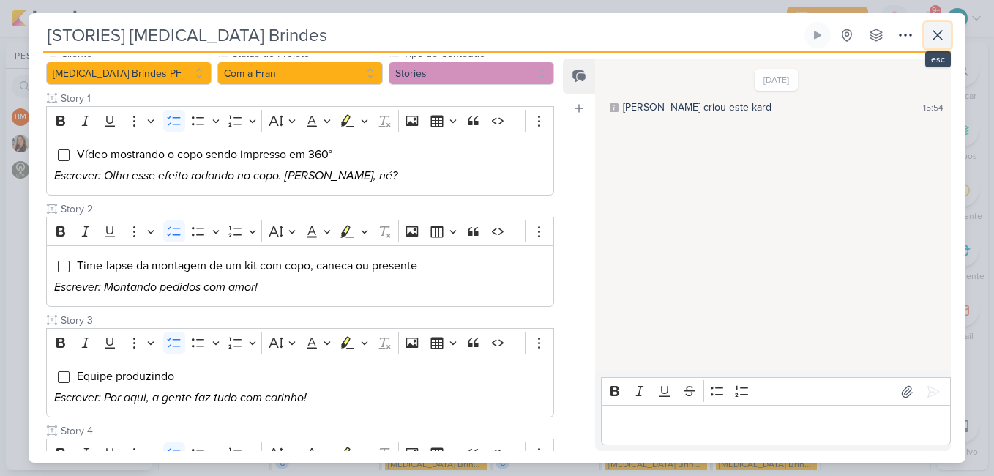
click at [935, 39] on icon at bounding box center [937, 35] width 9 height 9
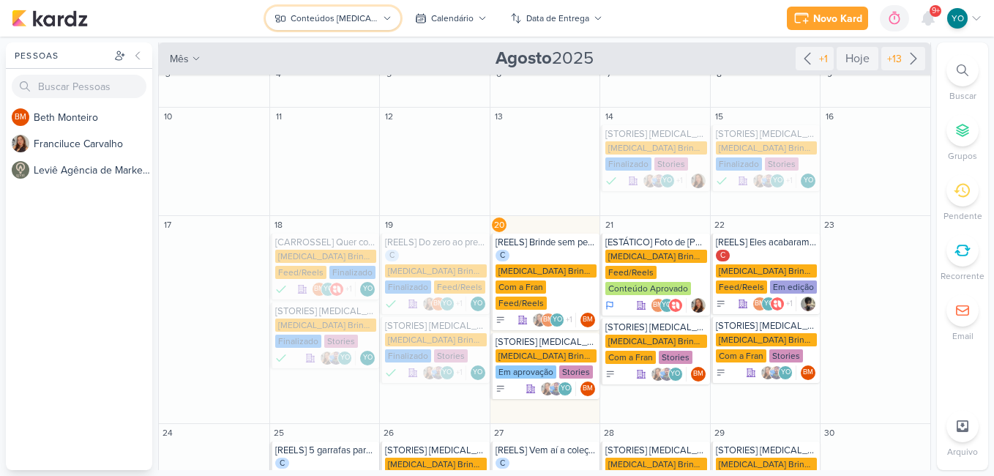
click at [310, 20] on div "Conteúdos [MEDICAL_DATA] Brindes PF" at bounding box center [335, 18] width 88 height 13
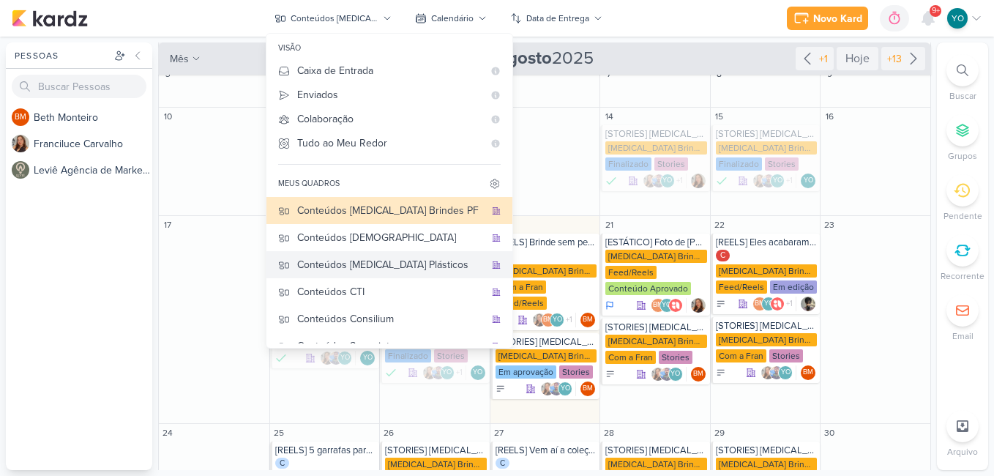
click at [401, 264] on div "Conteúdos [MEDICAL_DATA] Plásticos" at bounding box center [390, 264] width 187 height 15
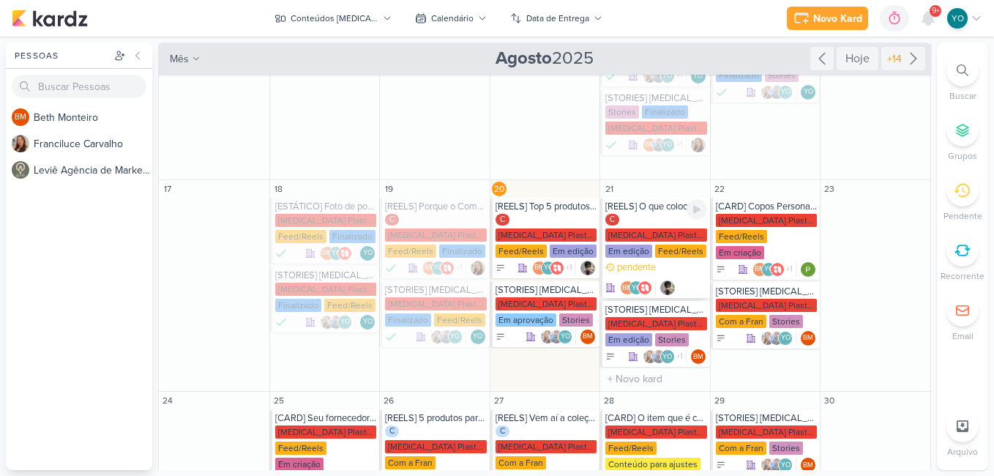
scroll to position [280, 0]
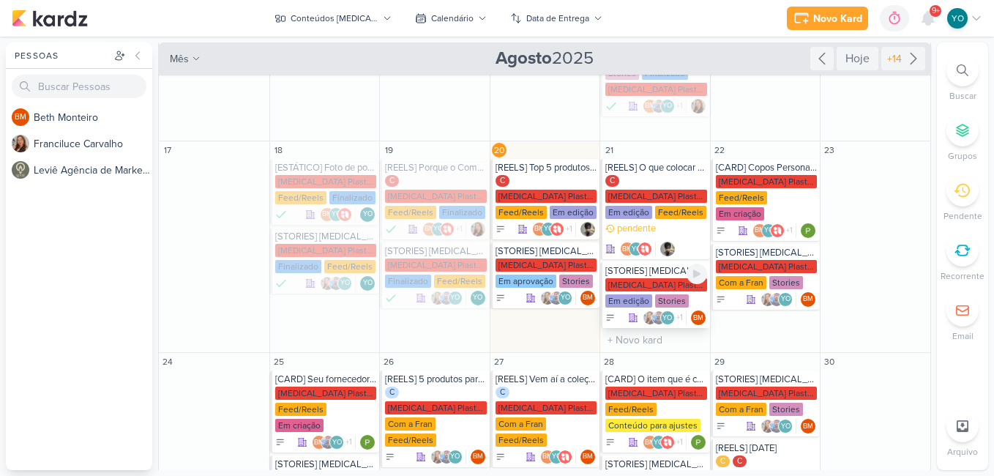
click at [657, 278] on div "[MEDICAL_DATA] Plasticos PJ" at bounding box center [656, 284] width 102 height 13
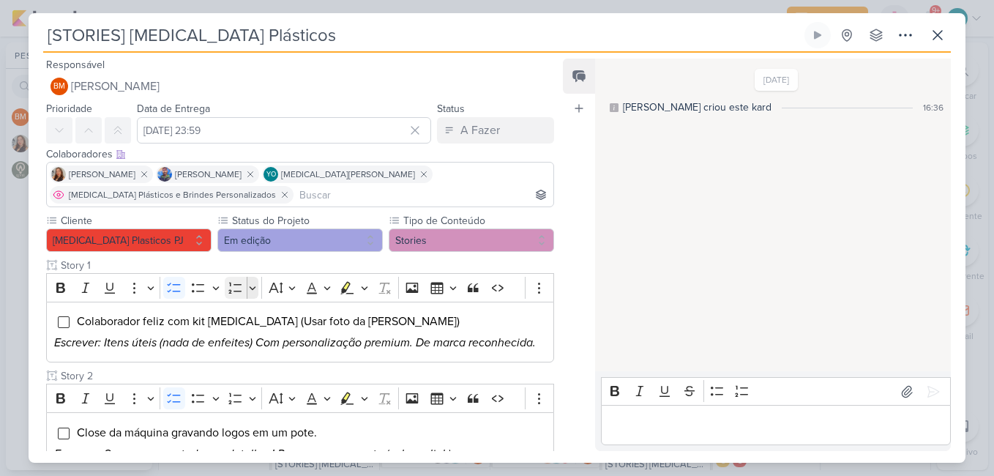
scroll to position [73, 0]
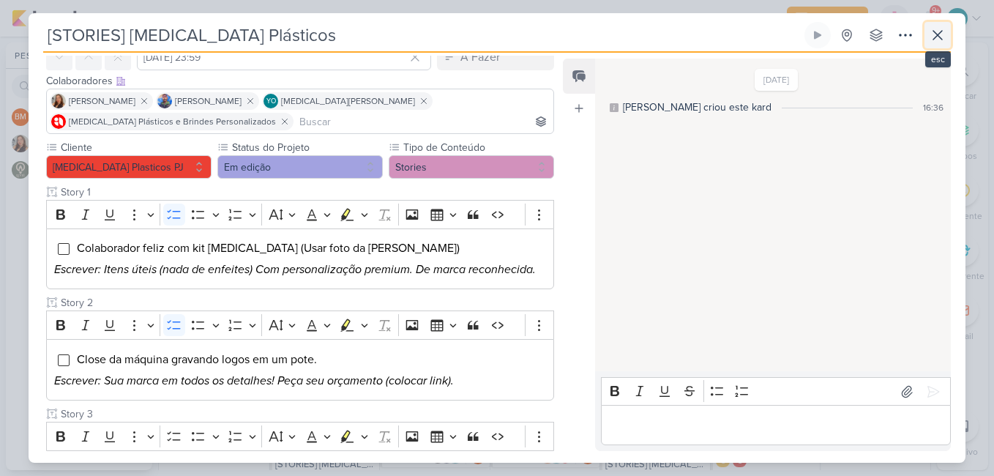
click at [941, 36] on icon at bounding box center [938, 35] width 18 height 18
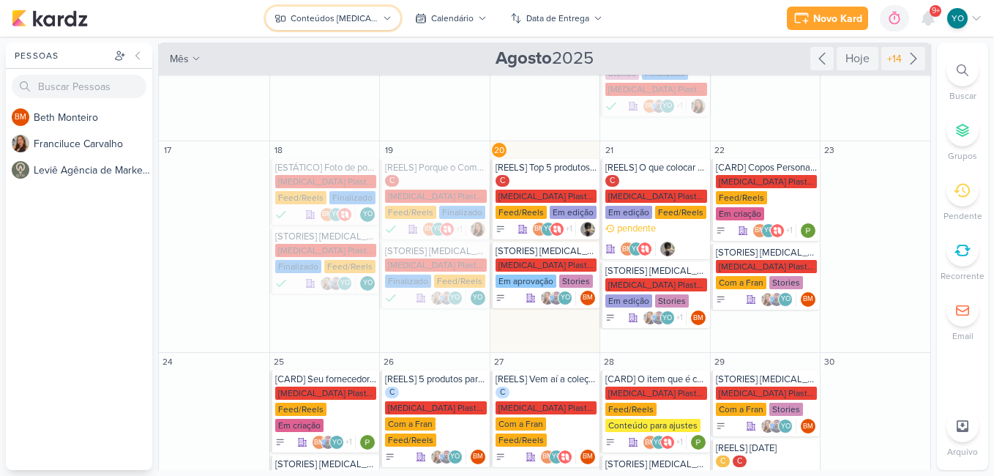
click at [307, 23] on div "Conteúdos [MEDICAL_DATA] Plásticos" at bounding box center [335, 18] width 88 height 13
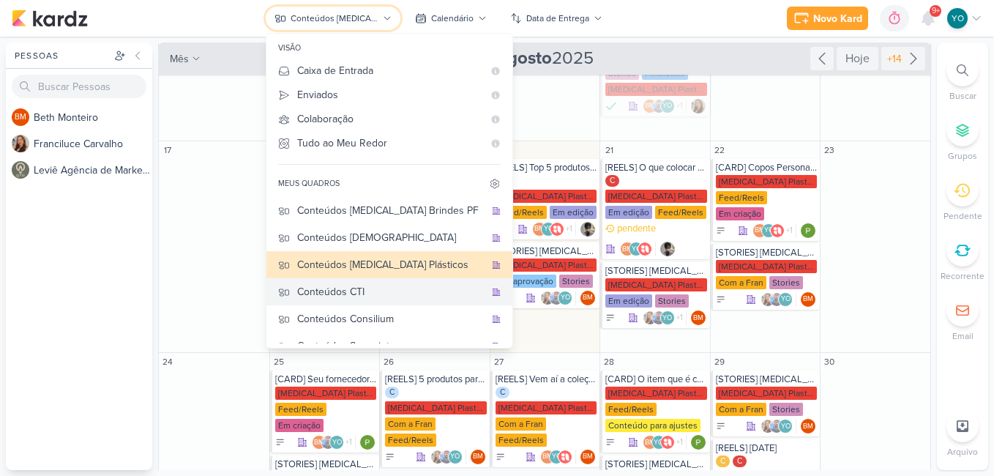
scroll to position [97, 0]
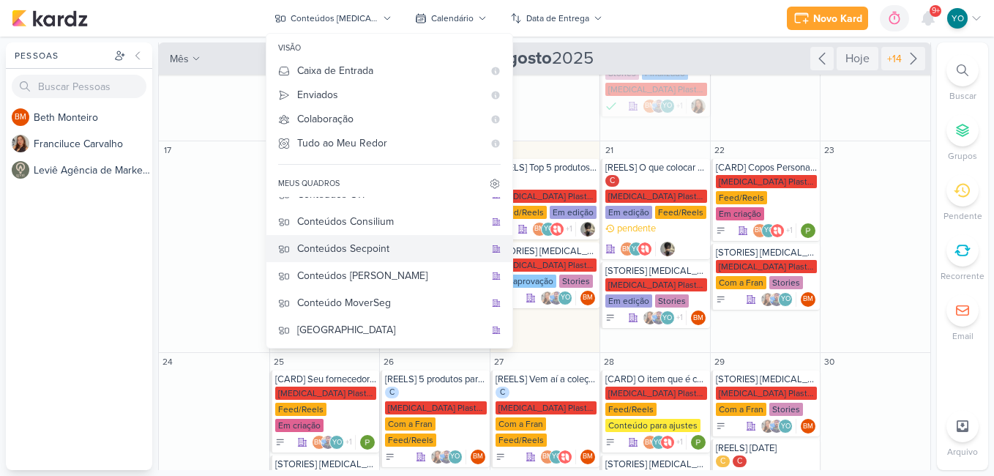
click at [394, 239] on button "Conteúdos Secpoint" at bounding box center [390, 248] width 246 height 27
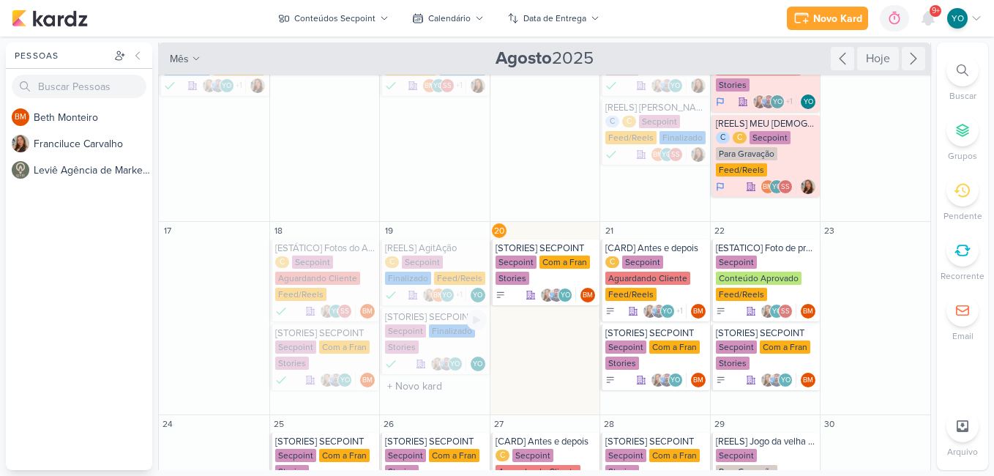
scroll to position [411, 0]
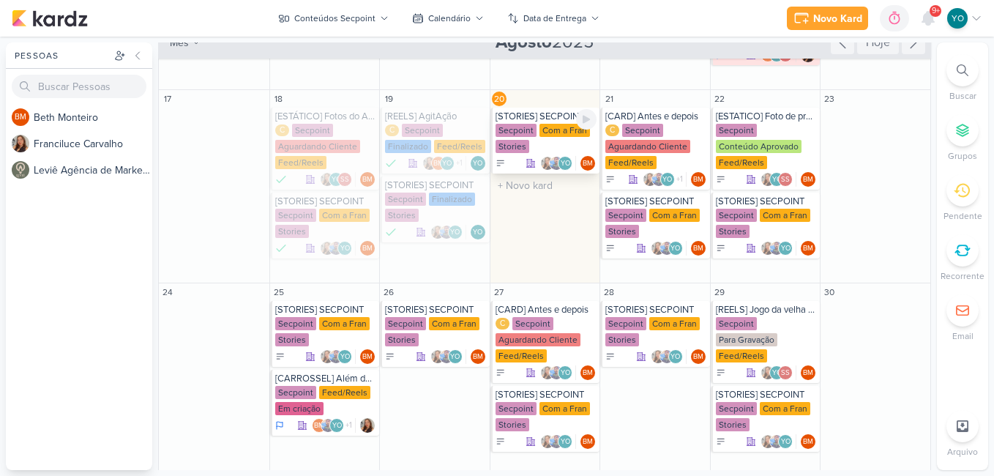
click at [534, 119] on div "[STORIES] SECPOINT" at bounding box center [547, 117] width 102 height 12
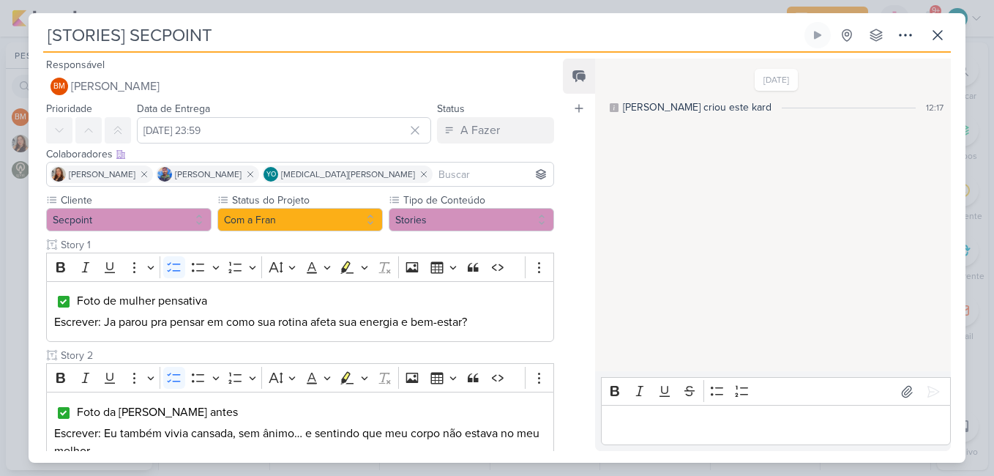
scroll to position [366, 0]
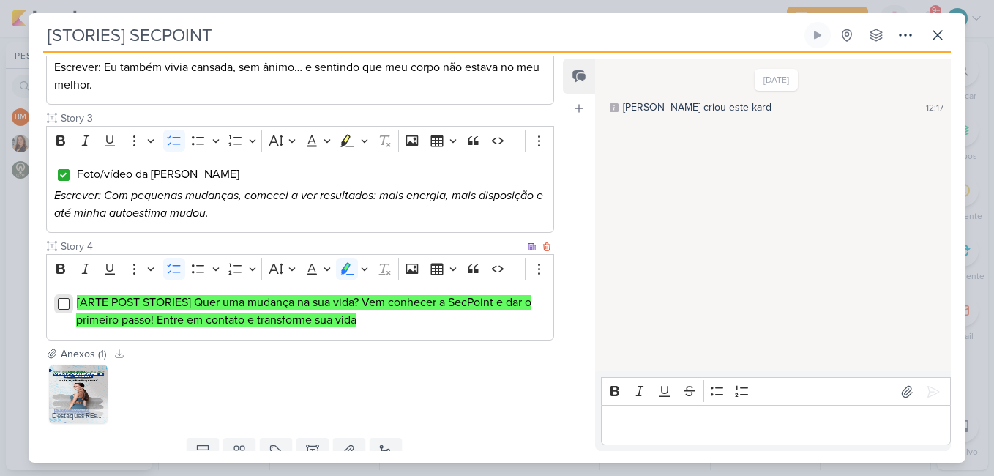
click at [59, 302] on input "Editor editing area: main" at bounding box center [64, 304] width 12 height 12
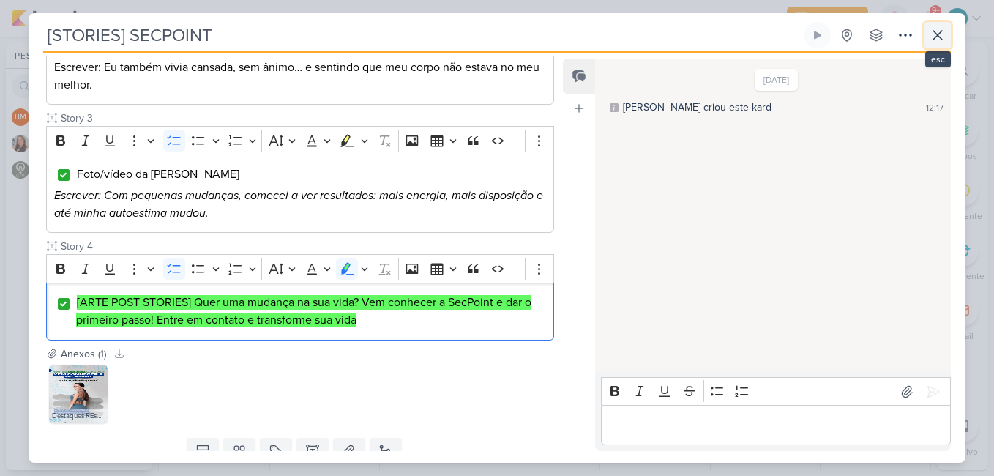
click at [931, 42] on icon at bounding box center [938, 35] width 18 height 18
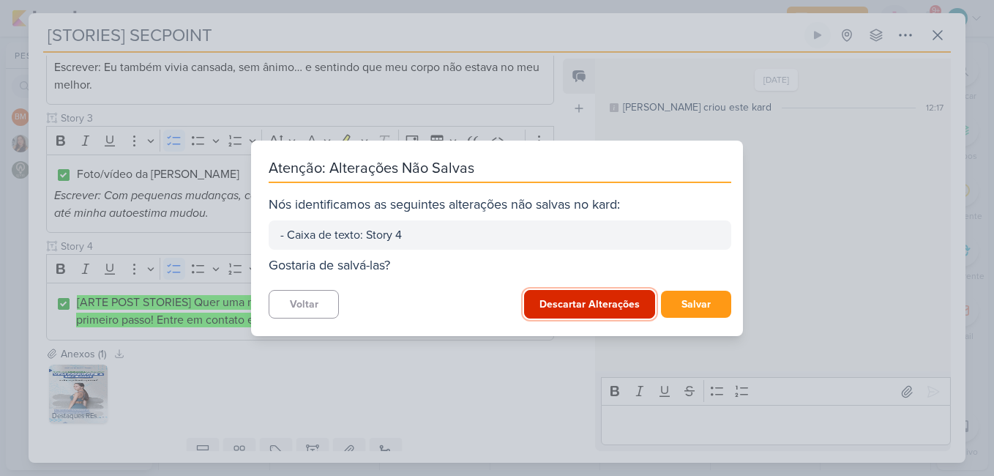
click at [595, 315] on button "Descartar Alterações" at bounding box center [589, 304] width 131 height 29
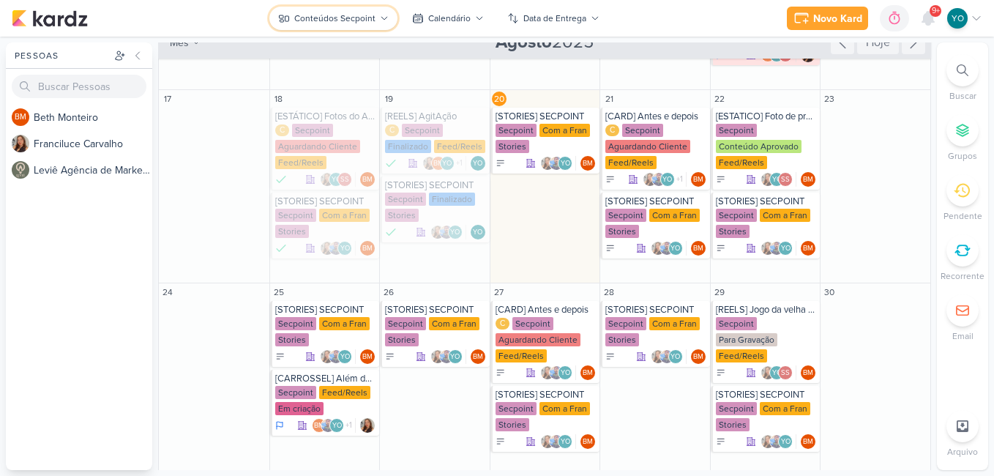
click at [346, 16] on div "Conteúdos Secpoint" at bounding box center [334, 18] width 81 height 13
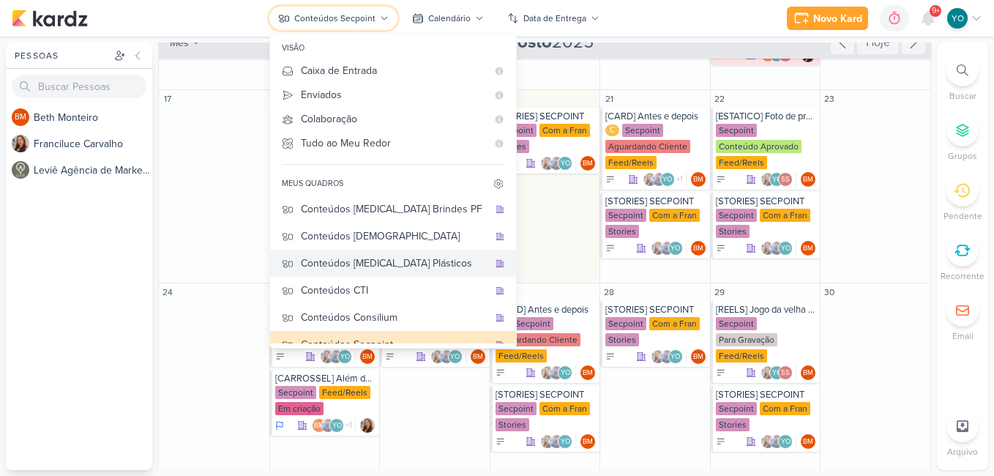
scroll to position [0, 0]
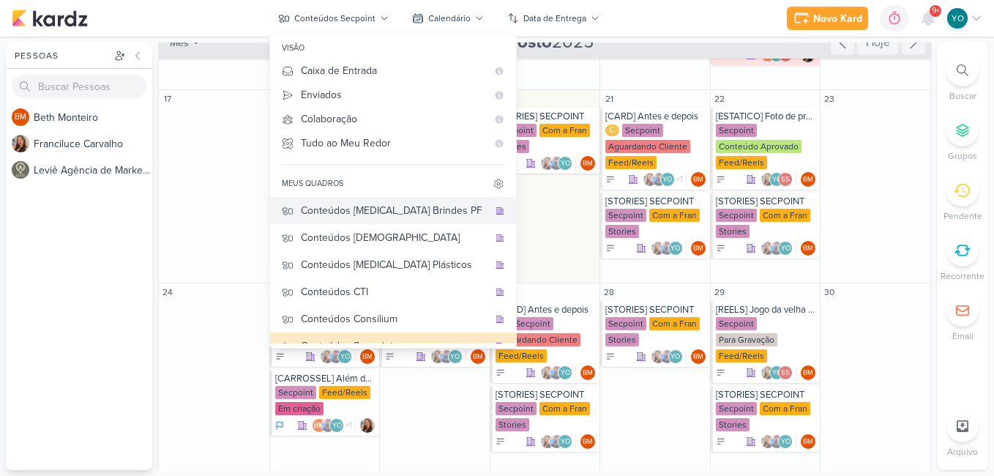
click at [401, 217] on div "Conteúdos [MEDICAL_DATA] Brindes PF" at bounding box center [394, 210] width 187 height 15
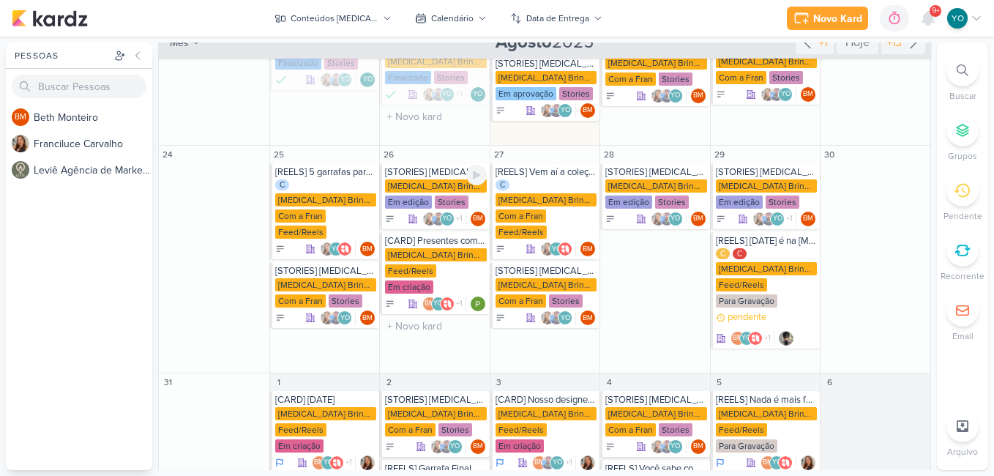
scroll to position [346, 0]
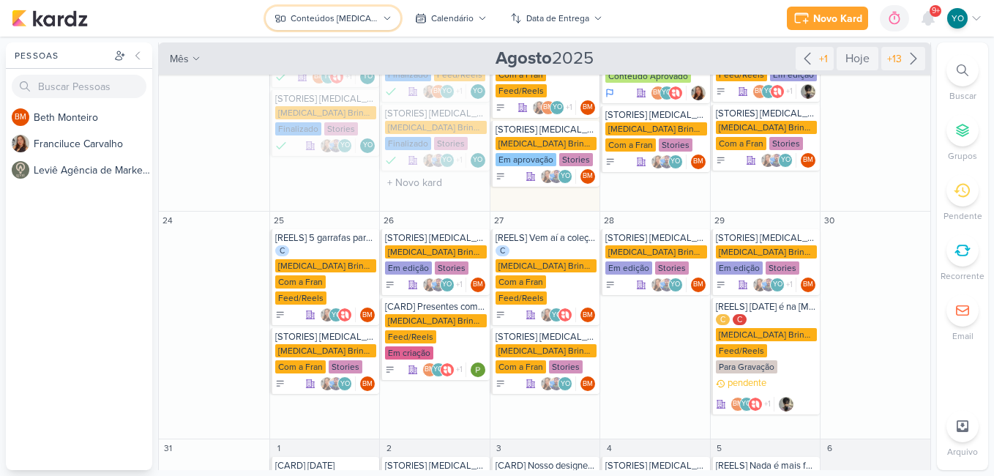
click at [372, 24] on div "Conteúdos [MEDICAL_DATA] Brindes PF" at bounding box center [335, 18] width 88 height 13
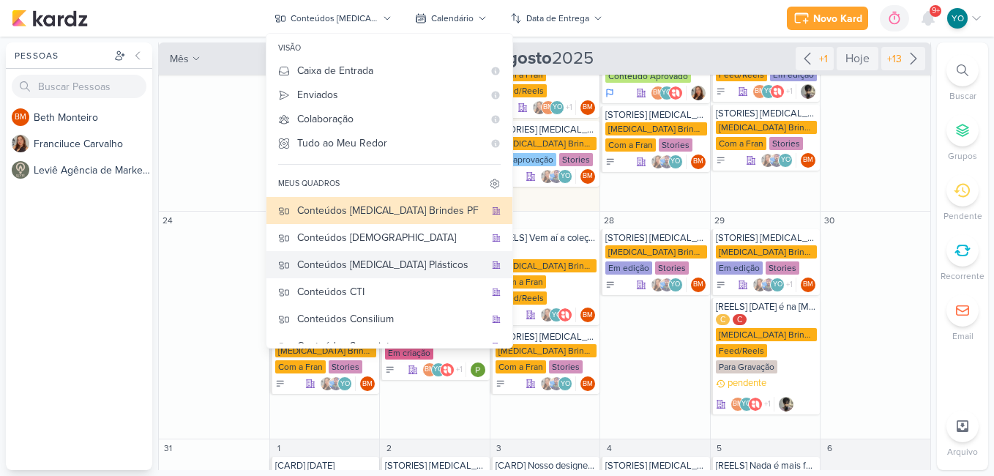
click at [410, 259] on div "Conteúdos [MEDICAL_DATA] Plásticos" at bounding box center [390, 264] width 187 height 15
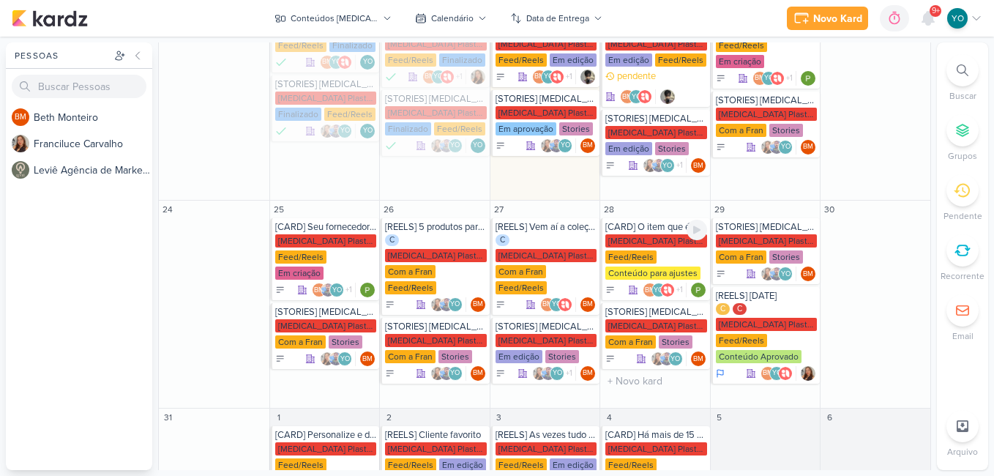
scroll to position [286, 0]
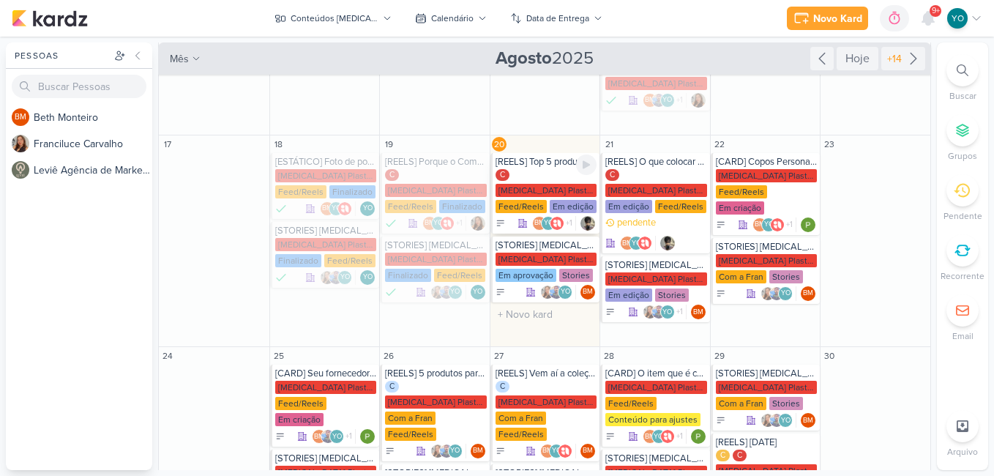
click at [550, 200] on div "Em edição" at bounding box center [573, 206] width 47 height 13
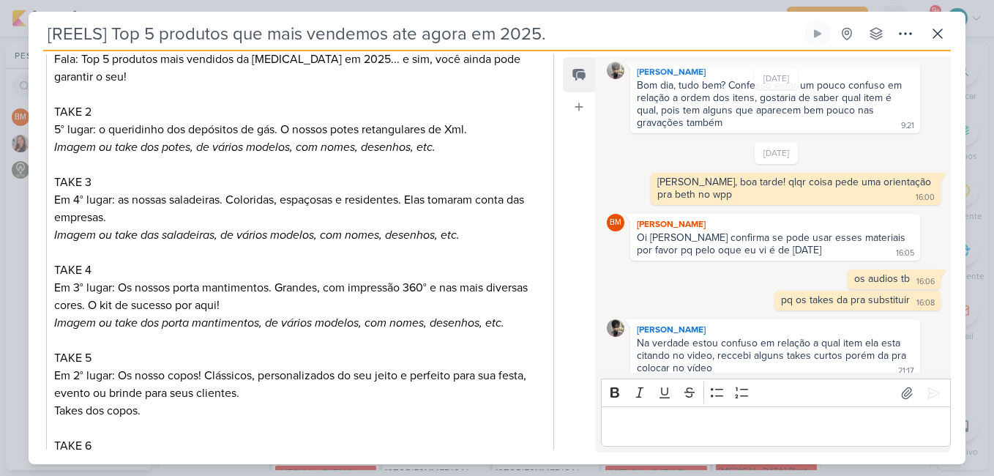
scroll to position [0, 0]
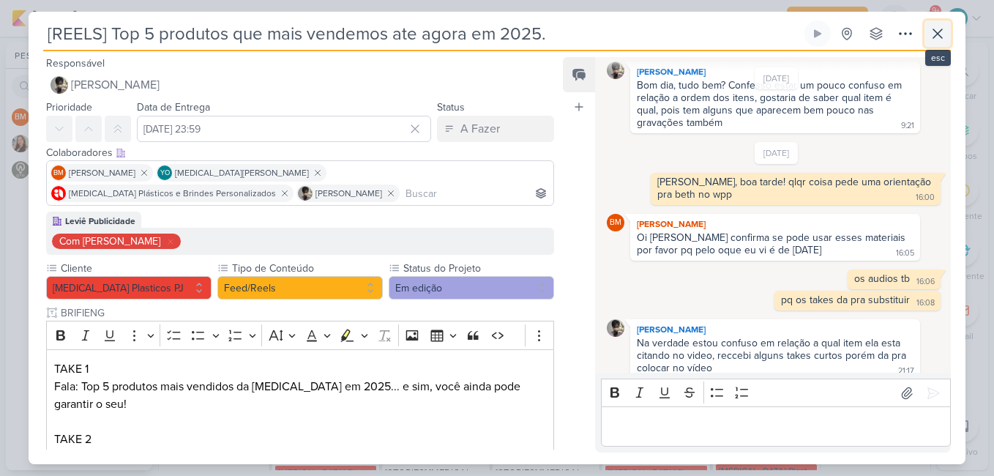
click at [936, 32] on icon at bounding box center [937, 33] width 9 height 9
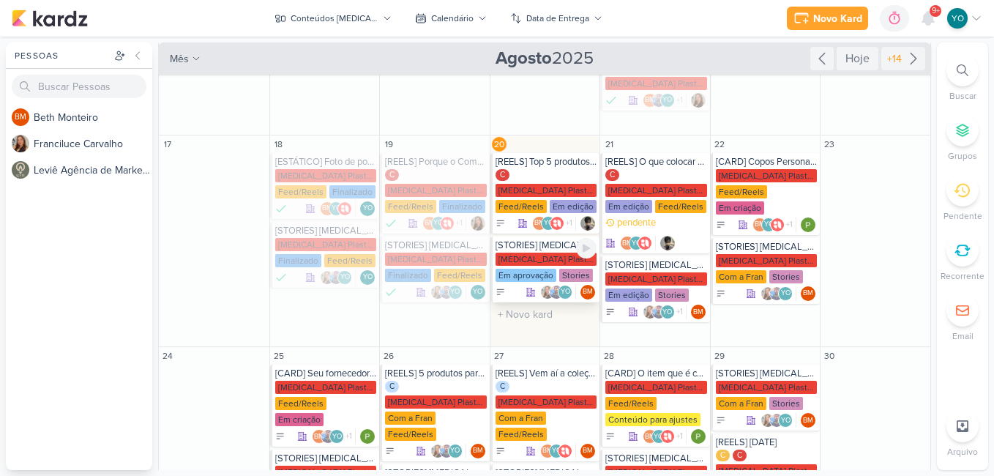
click at [545, 267] on div "[MEDICAL_DATA] Plasticos PJ Em aprovação Stories" at bounding box center [547, 268] width 102 height 31
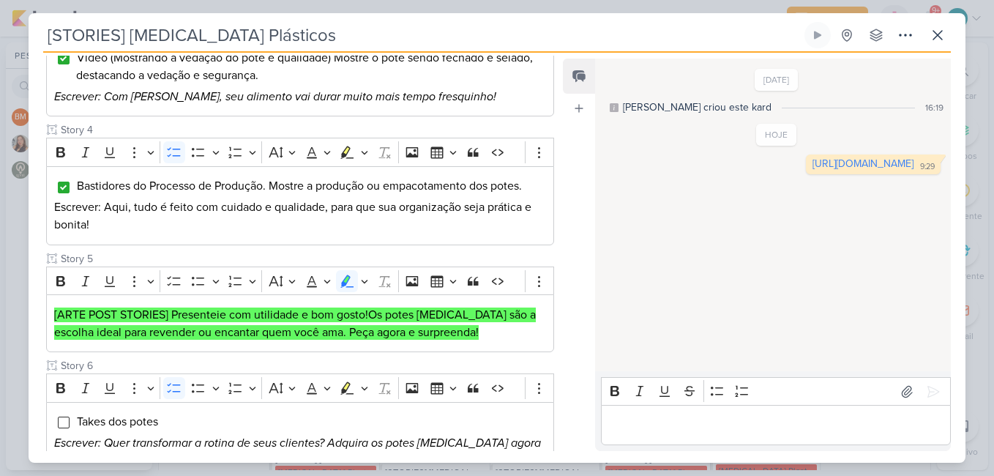
scroll to position [715, 0]
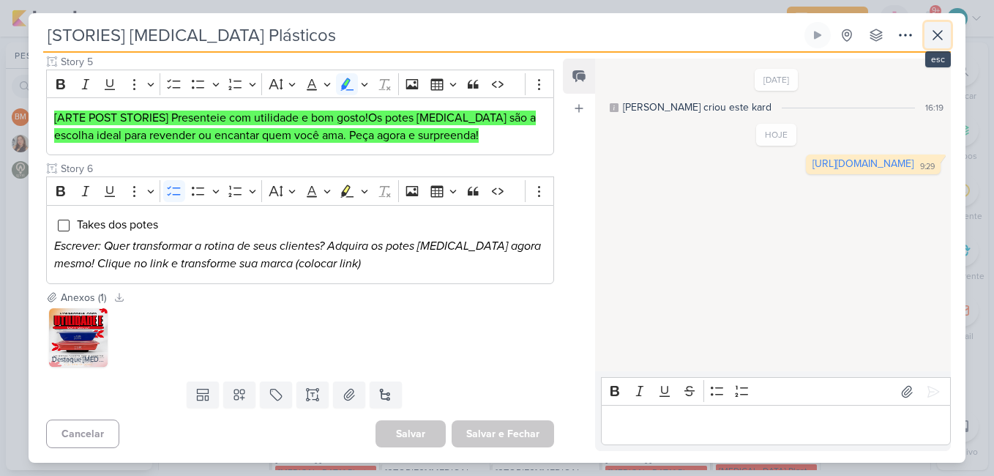
click at [940, 42] on icon at bounding box center [938, 35] width 18 height 18
